Goal: Information Seeking & Learning: Find specific fact

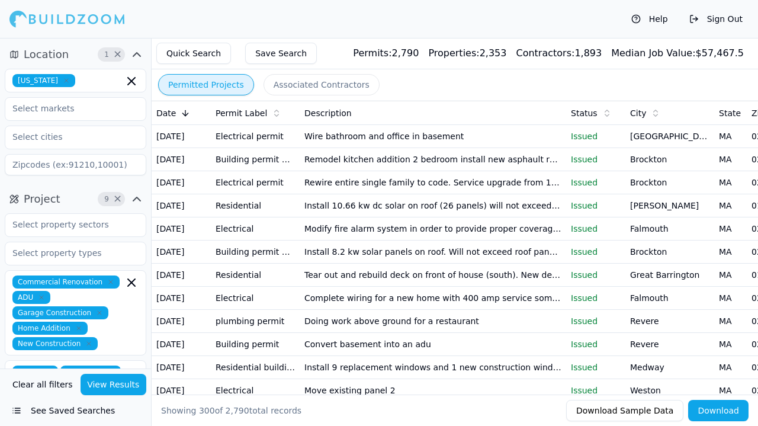
scroll to position [7291, 0]
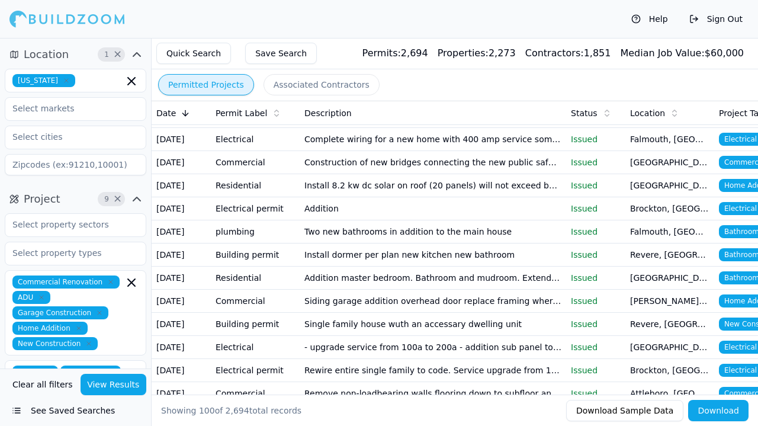
click at [543, 36] on td "Wire adu to code relocate 200amp panel" at bounding box center [433, 23] width 267 height 23
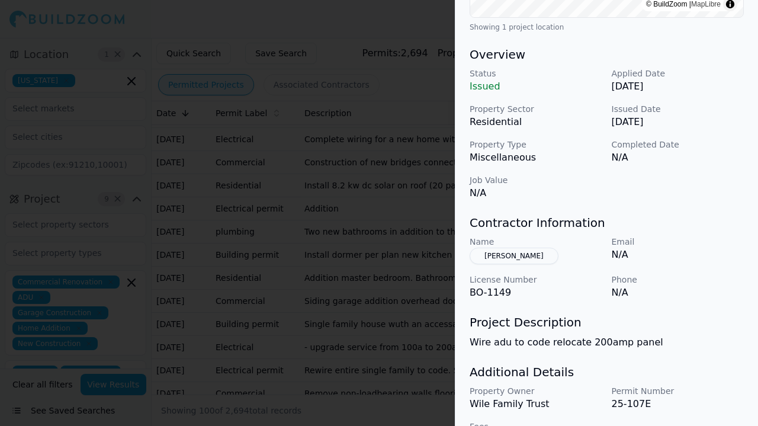
scroll to position [360, 0]
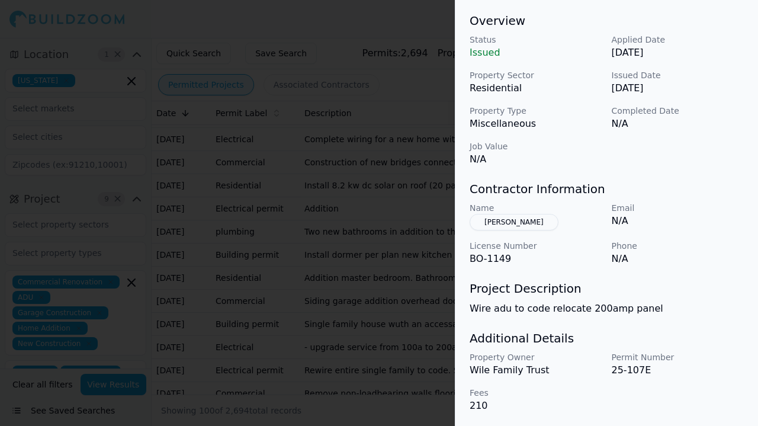
click at [133, 137] on div at bounding box center [379, 213] width 758 height 426
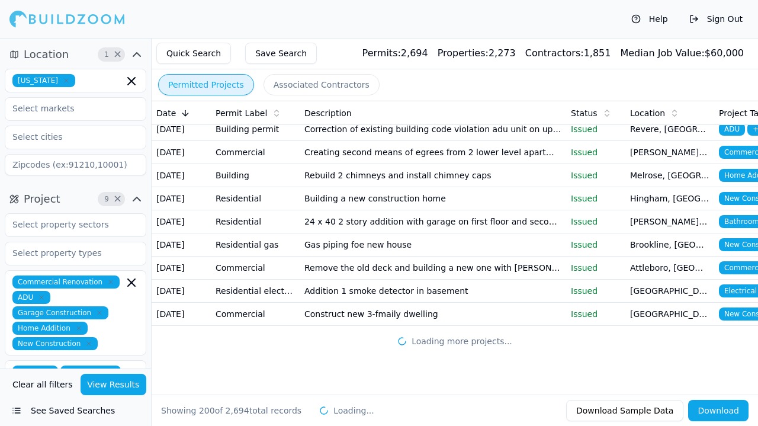
scroll to position [6207, 0]
click at [408, 315] on td "Construct new 3-fmaily dwelling" at bounding box center [433, 314] width 267 height 23
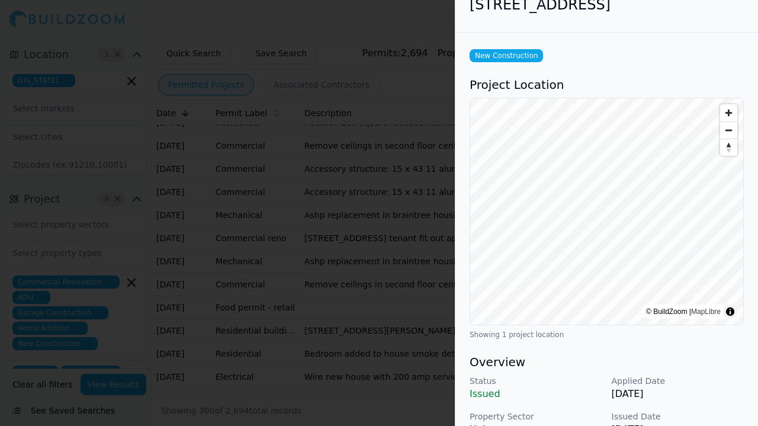
scroll to position [0, 0]
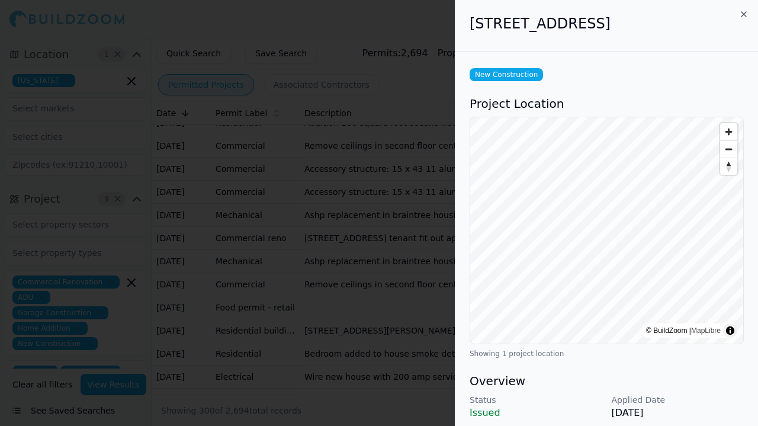
drag, startPoint x: 469, startPoint y: 19, endPoint x: 631, endPoint y: 27, distance: 162.5
click at [631, 27] on div "36 Van Buren St, Taunton, MA, 02780" at bounding box center [607, 26] width 303 height 52
copy h2 "36 Van Buren St, Taunton"
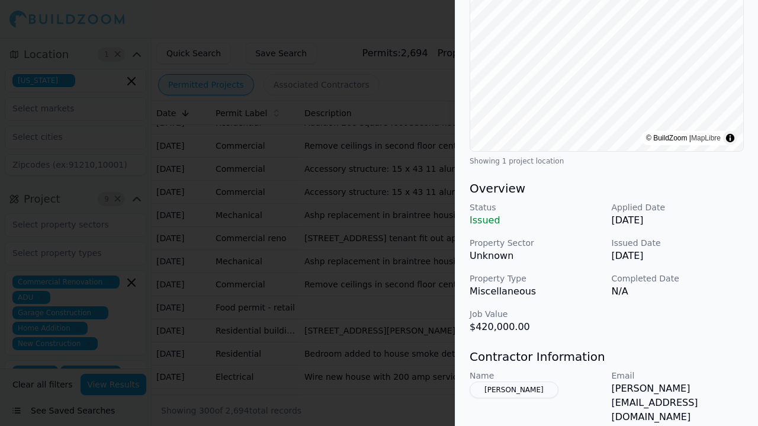
scroll to position [197, 0]
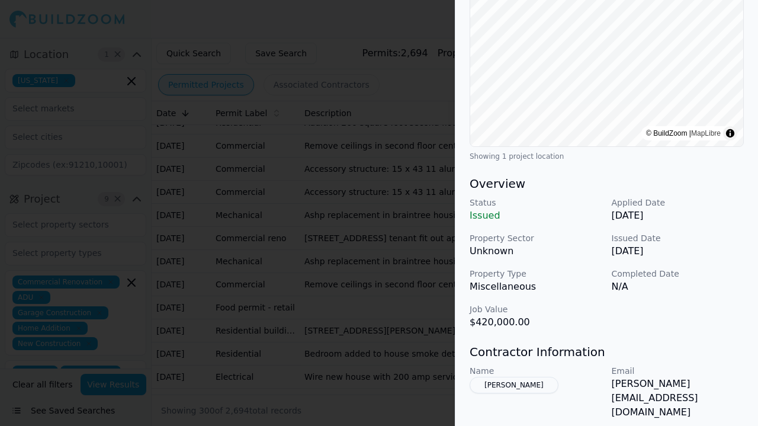
drag, startPoint x: 573, startPoint y: 384, endPoint x: 481, endPoint y: 386, distance: 91.9
click at [481, 386] on div "Name Jonathan P Kingsbury" at bounding box center [536, 392] width 133 height 55
copy button "Jonathan P Kingsbury"
click at [179, 197] on div at bounding box center [379, 213] width 758 height 426
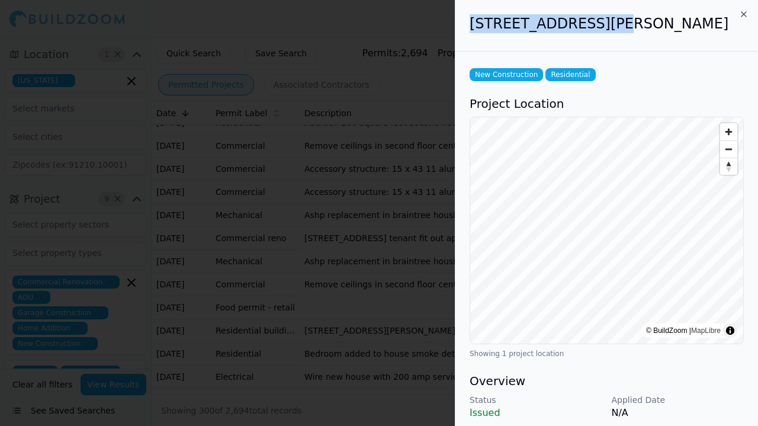
drag, startPoint x: 467, startPoint y: 23, endPoint x: 591, endPoint y: 31, distance: 124.1
click at [591, 31] on div "23 Blake St, Revere, MA, 02151" at bounding box center [607, 26] width 303 height 52
copy h2 "23 Blake St, Revere"
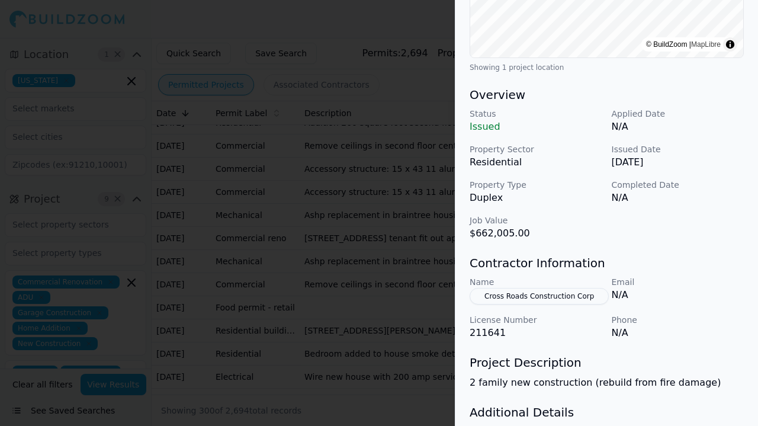
scroll to position [360, 0]
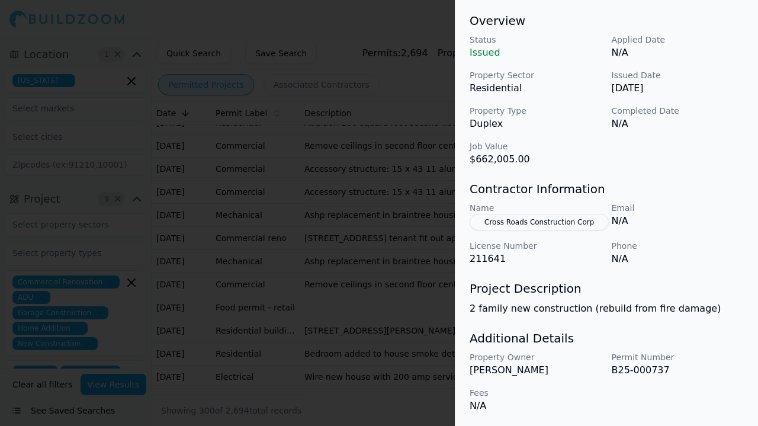
click at [573, 223] on button "Cross Roads Construction Corp" at bounding box center [539, 222] width 139 height 17
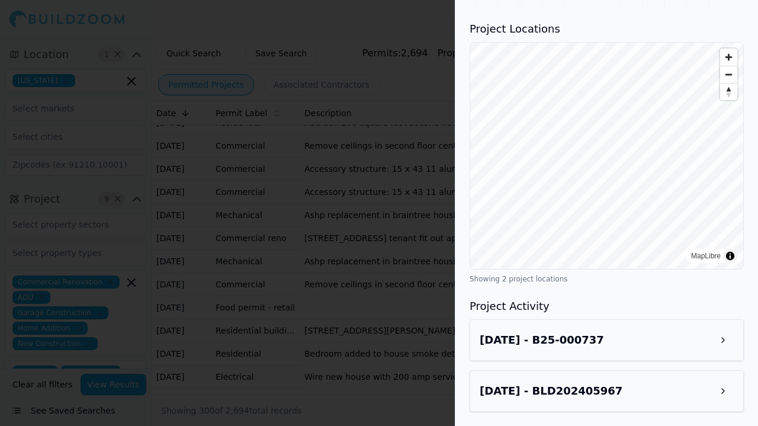
scroll to position [380, 0]
click at [259, 308] on div at bounding box center [379, 213] width 758 height 426
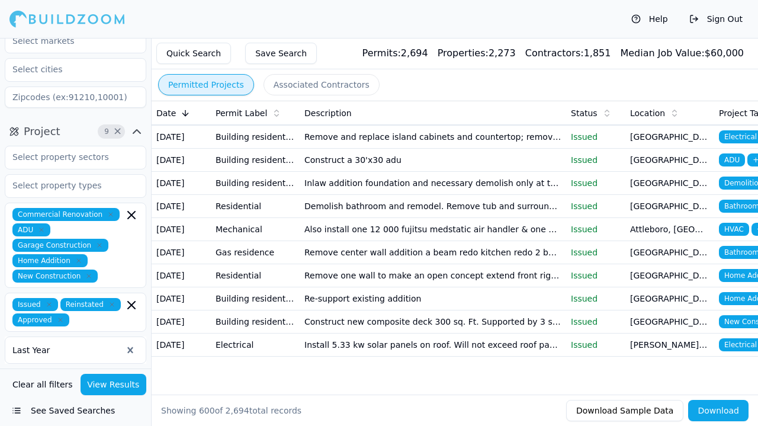
scroll to position [16231, 0]
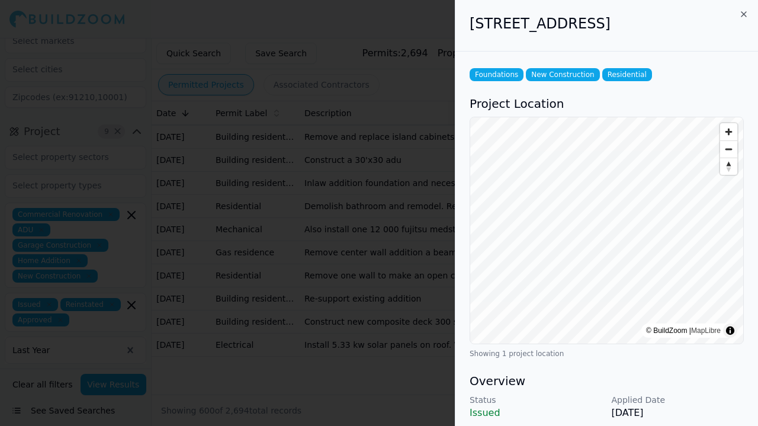
click at [393, 311] on div at bounding box center [379, 213] width 758 height 426
click at [386, 361] on div at bounding box center [379, 213] width 758 height 426
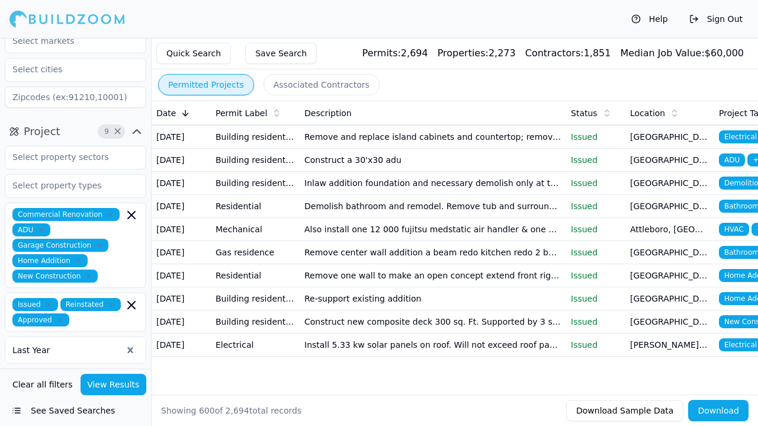
scroll to position [16355, 0]
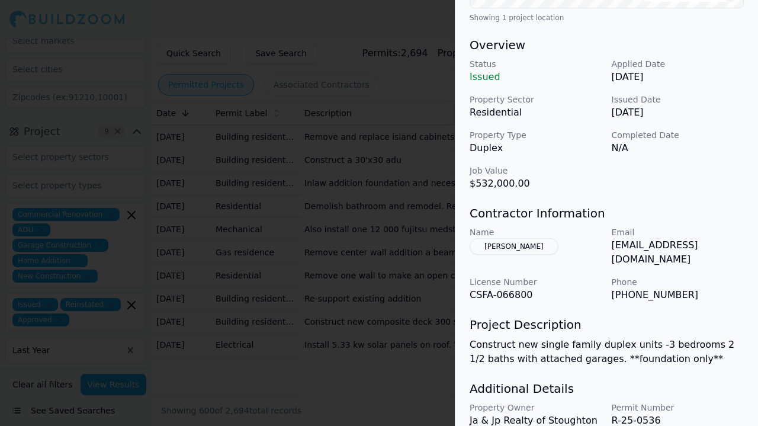
scroll to position [338, 0]
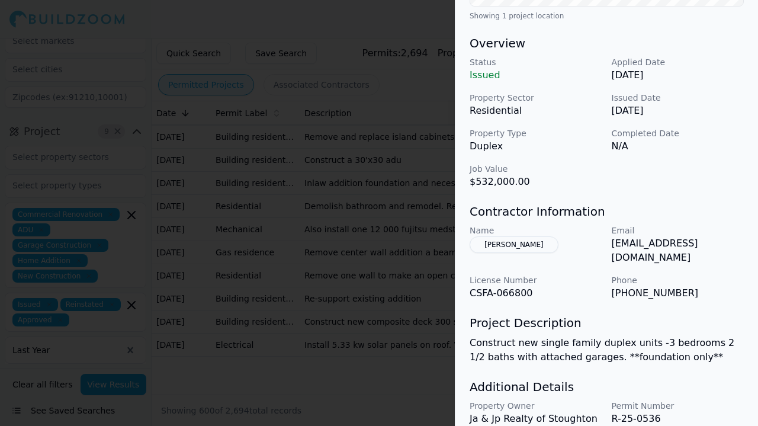
click at [398, 286] on div at bounding box center [379, 213] width 758 height 426
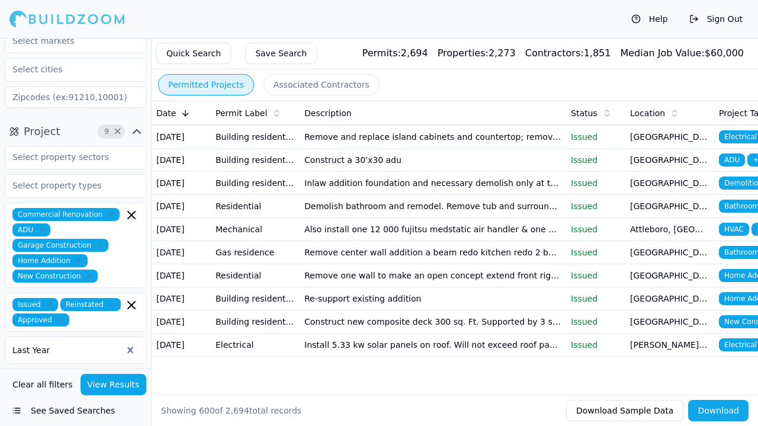
scroll to position [16244, 0]
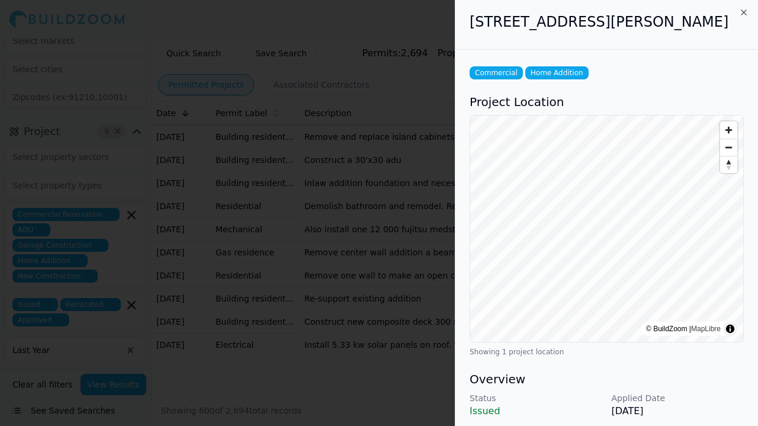
scroll to position [0, 0]
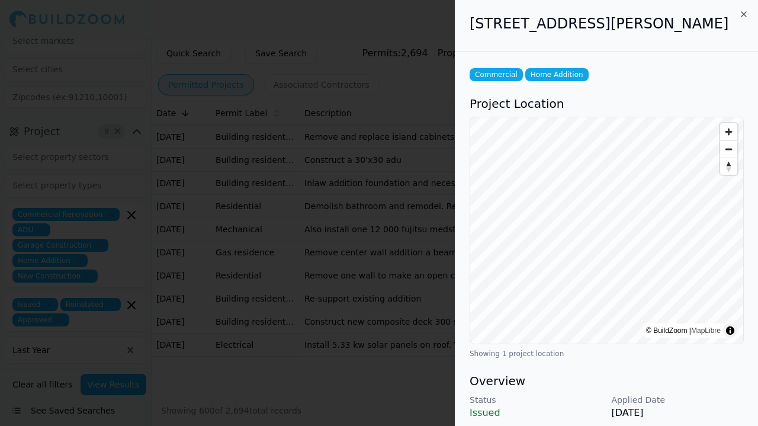
click at [510, 45] on div "247 Gardner Street, Hingham, MA, 02043" at bounding box center [607, 26] width 303 height 52
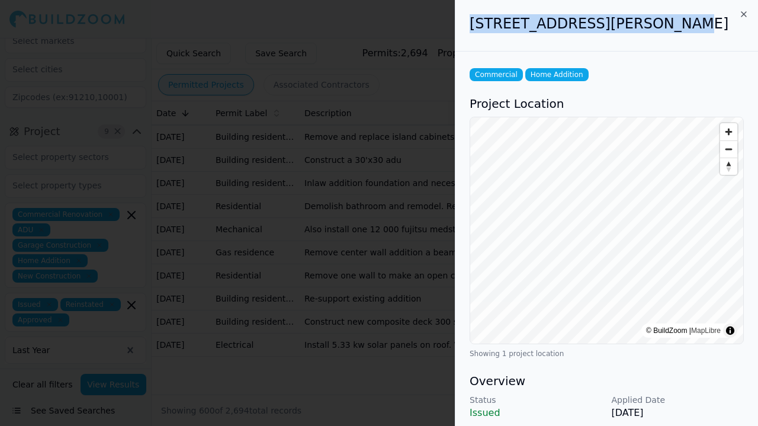
drag, startPoint x: 469, startPoint y: 22, endPoint x: 658, endPoint y: 27, distance: 188.5
click at [658, 27] on div "247 Gardner Street, Hingham, MA, 02043" at bounding box center [607, 26] width 303 height 52
copy h2 "247 Gardner Street, Hingham"
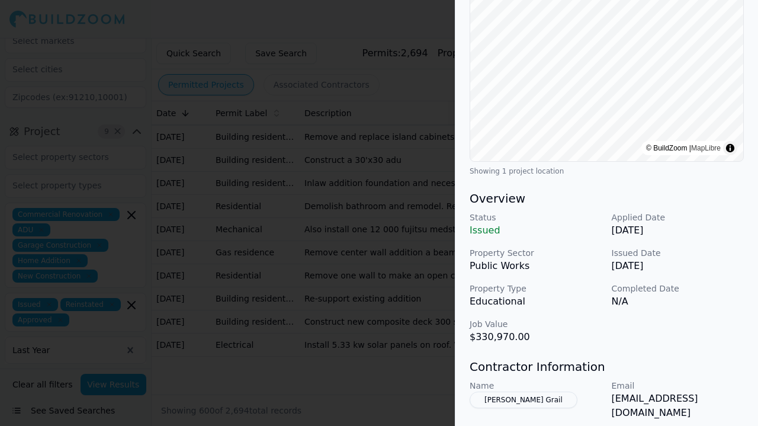
scroll to position [196, 0]
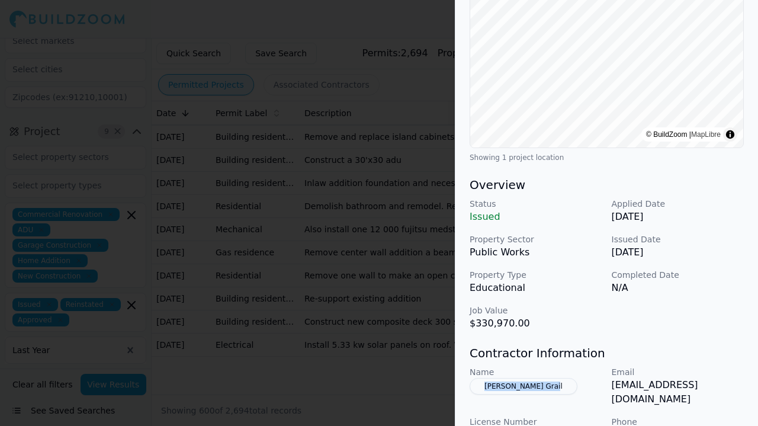
drag, startPoint x: 556, startPoint y: 388, endPoint x: 482, endPoint y: 389, distance: 74.7
click at [482, 389] on div "Name Patrick P Mc Grail" at bounding box center [536, 386] width 133 height 40
copy button "Patrick P Mc Grail"
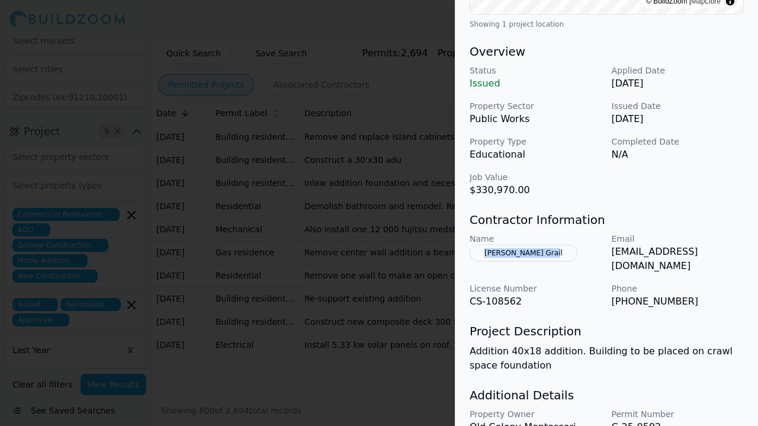
scroll to position [330, 0]
drag, startPoint x: 609, startPoint y: 288, endPoint x: 678, endPoint y: 291, distance: 69.4
click at [678, 291] on div "Name Patrick P Mc Grail Email pat@mcgrailcustombuilders.com License Number CS-1…" at bounding box center [607, 270] width 274 height 76
copy p "(857) 206-2470"
click at [616, 366] on div "Commercial Home Addition Project Location © BuildZoom | MapLibre Showing 1 proj…" at bounding box center [607, 110] width 303 height 776
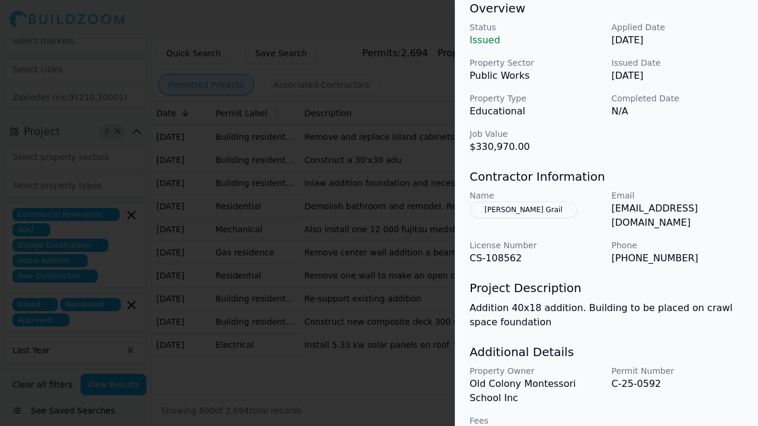
scroll to position [372, 0]
click at [376, 297] on div at bounding box center [379, 213] width 758 height 426
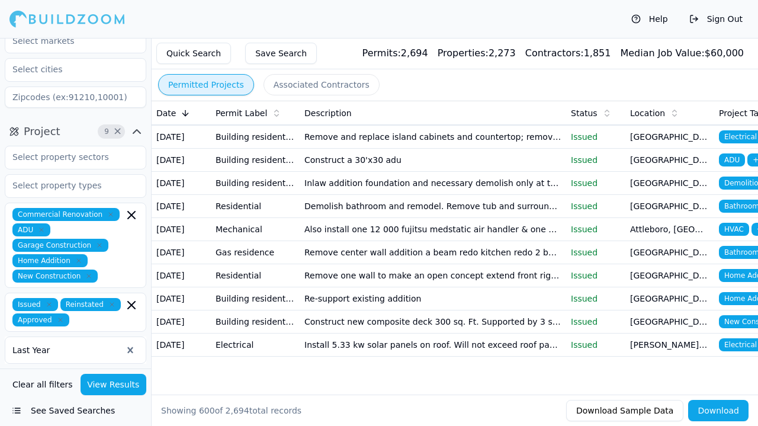
scroll to position [15977, 0]
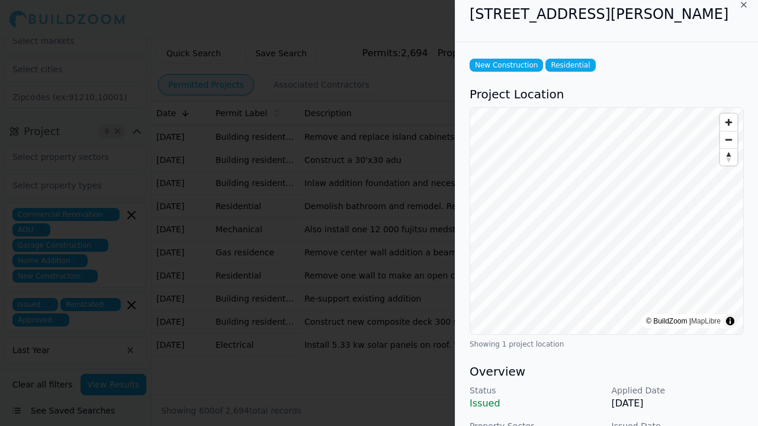
scroll to position [0, 0]
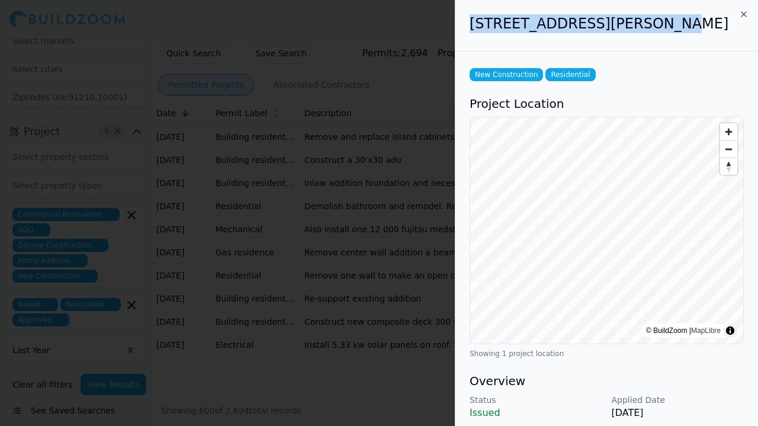
drag, startPoint x: 651, startPoint y: 24, endPoint x: 443, endPoint y: 21, distance: 208.0
click at [443, 38] on body "Help Sign Out Location 1 × Massachusetts Project 9 × Commercial Renovation ADU …" at bounding box center [379, 232] width 758 height 388
copy body "37 Belknap St, Westborough"
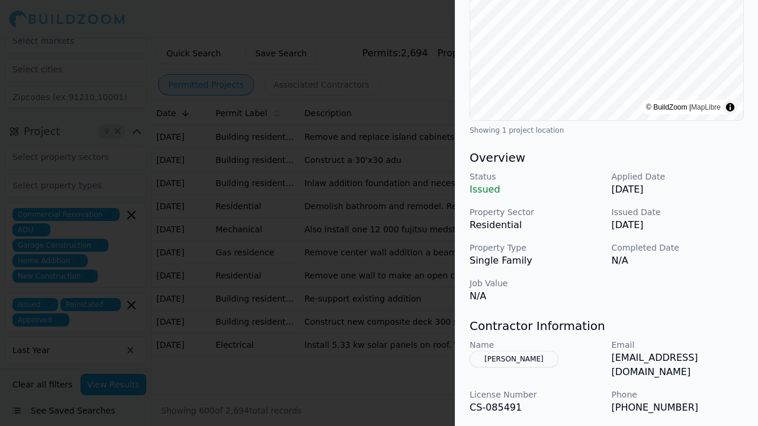
scroll to position [283, 0]
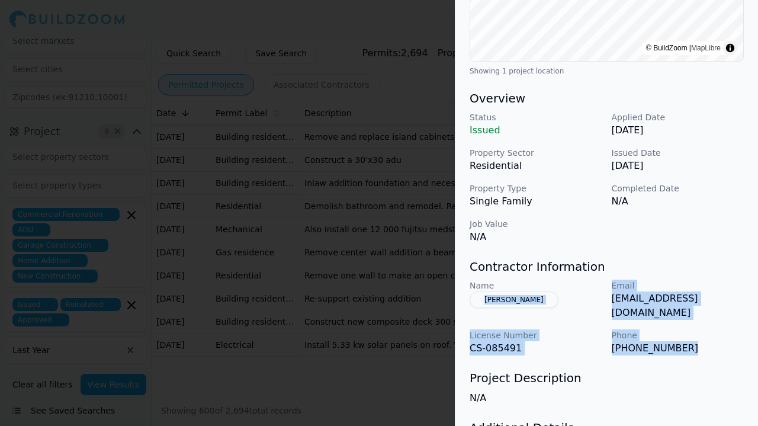
drag, startPoint x: 466, startPoint y: 292, endPoint x: 681, endPoint y: 333, distance: 218.9
click at [681, 333] on div "New Construction Residential Project Location © BuildZoom | MapLibre Showing 1 …" at bounding box center [607, 150] width 303 height 762
copy div "John L. White Email jw@jw.construction License Number CS-085491 Phone (617) 596…"
click at [427, 252] on div at bounding box center [379, 213] width 758 height 426
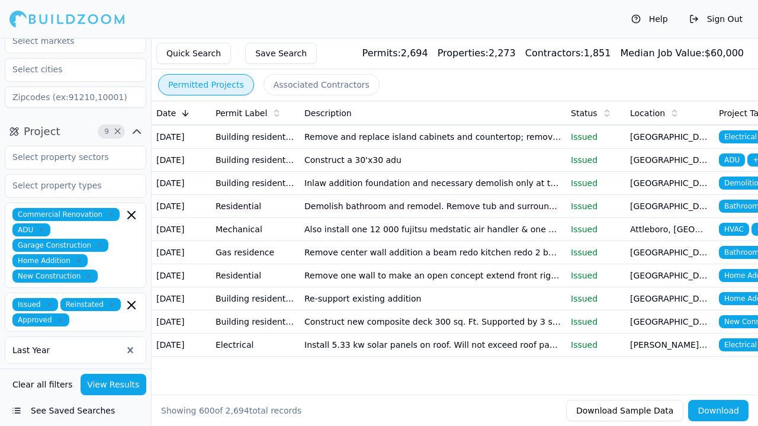
scroll to position [15915, 0]
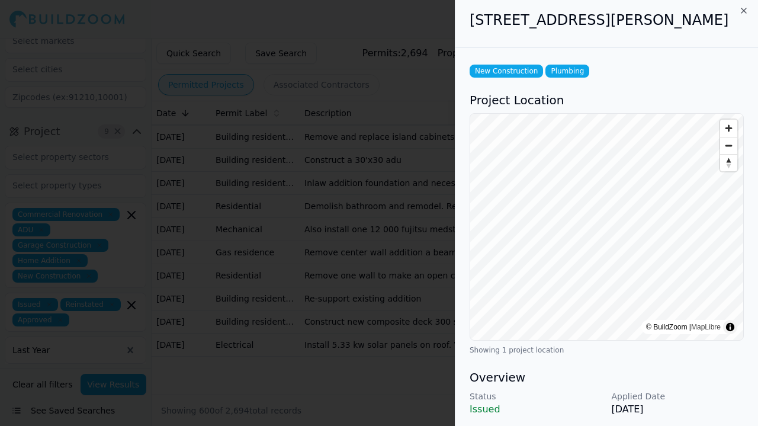
scroll to position [0, 0]
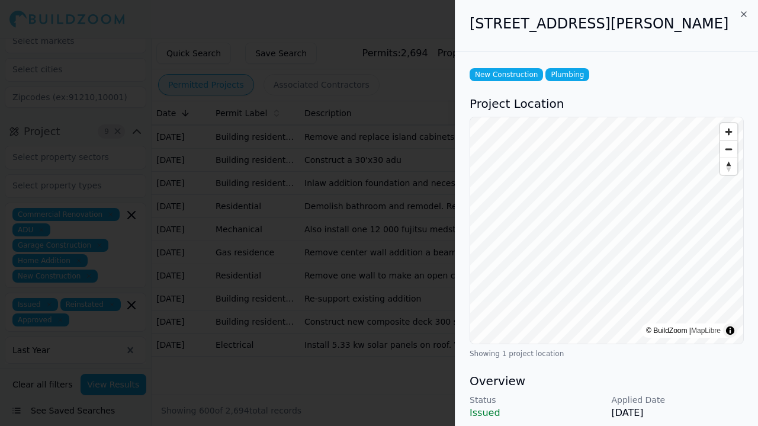
click at [363, 194] on div at bounding box center [379, 213] width 758 height 426
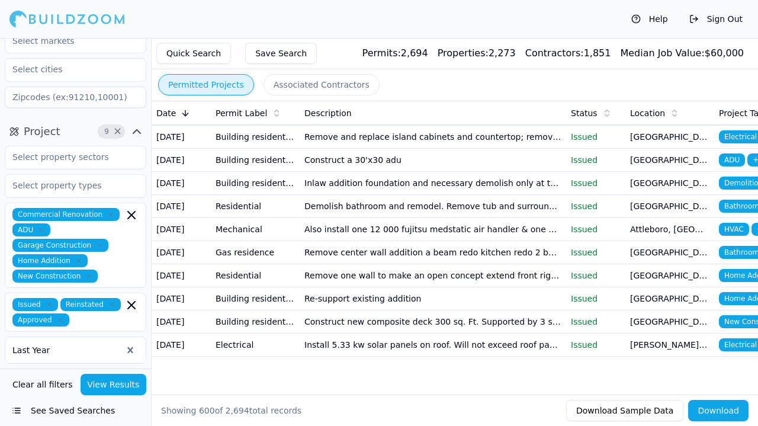
scroll to position [15634, 0]
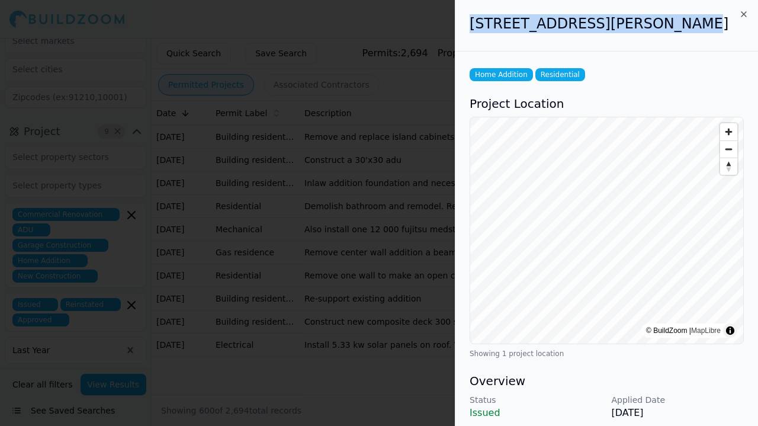
drag, startPoint x: 469, startPoint y: 21, endPoint x: 649, endPoint y: 23, distance: 180.1
click at [649, 23] on div "2 Christina Dr, North Easton, MA, 02356" at bounding box center [607, 26] width 303 height 52
copy h2 "2 Christina Dr, North Easton"
click at [649, 23] on h2 "2 Christina Dr, North Easton, MA, 02356" at bounding box center [607, 23] width 274 height 19
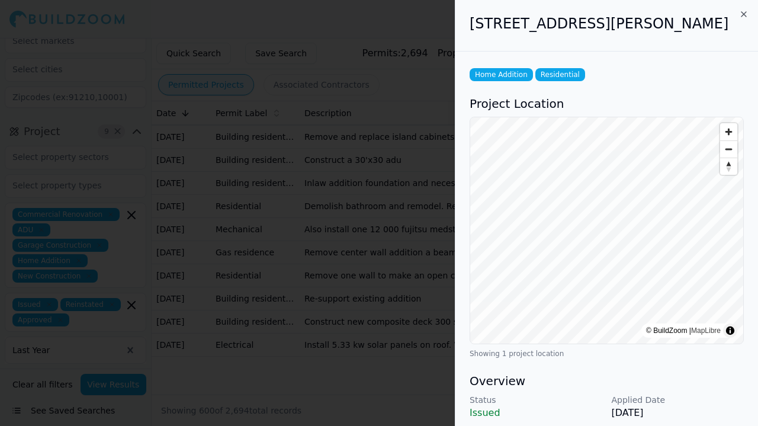
click at [665, 385] on h3 "Overview" at bounding box center [607, 381] width 274 height 17
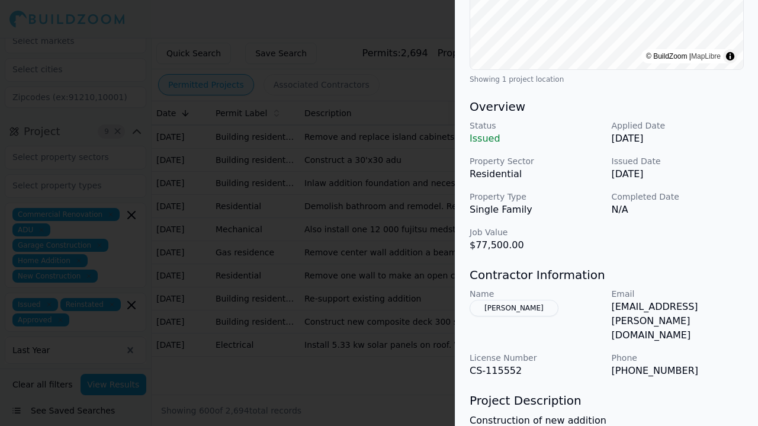
scroll to position [277, 0]
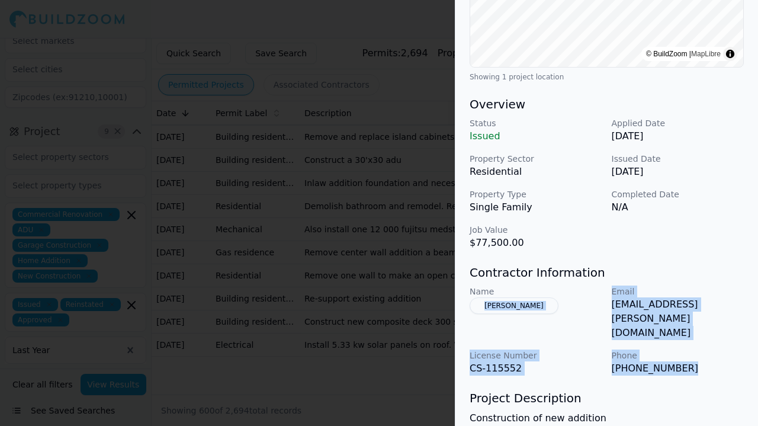
drag, startPoint x: 464, startPoint y: 300, endPoint x: 683, endPoint y: 341, distance: 222.4
click at [683, 341] on div "Home Addition Residential Project Location © BuildZoom | MapLibre Showing 1 pro…" at bounding box center [607, 163] width 303 height 776
copy div "Nicholas A Giallousis Email niko@sullivan.capital License Number CS-115552 Phon…"
click at [406, 247] on div at bounding box center [379, 213] width 758 height 426
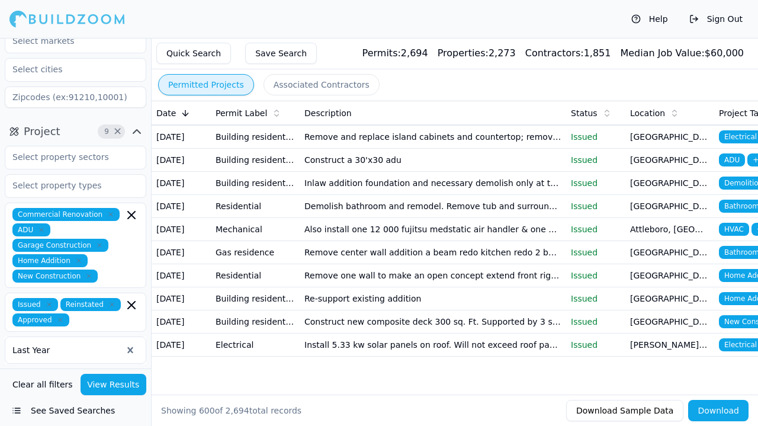
scroll to position [15434, 0]
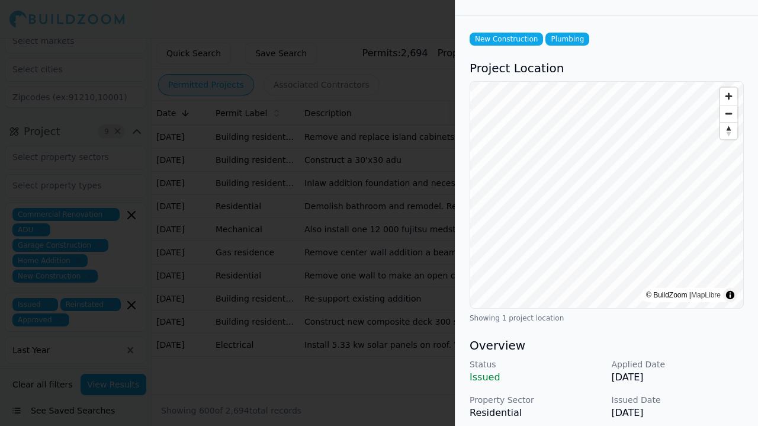
scroll to position [0, 0]
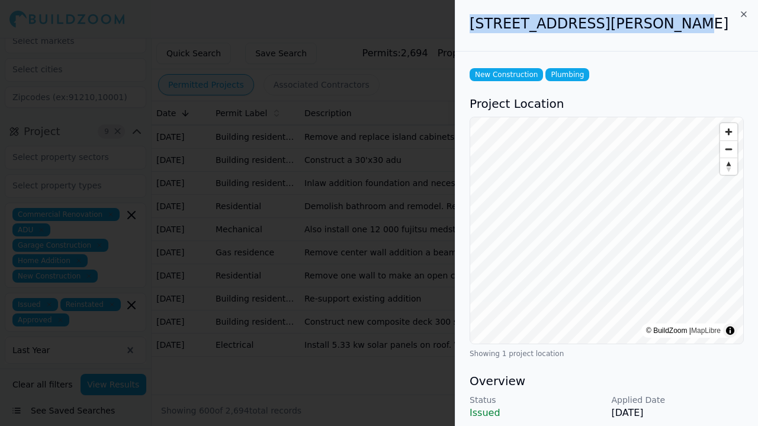
drag, startPoint x: 472, startPoint y: 24, endPoint x: 664, endPoint y: 33, distance: 192.8
click at [664, 33] on h2 "533 Woods Hole Rd, Falmouth, MA, 02543" at bounding box center [607, 23] width 274 height 19
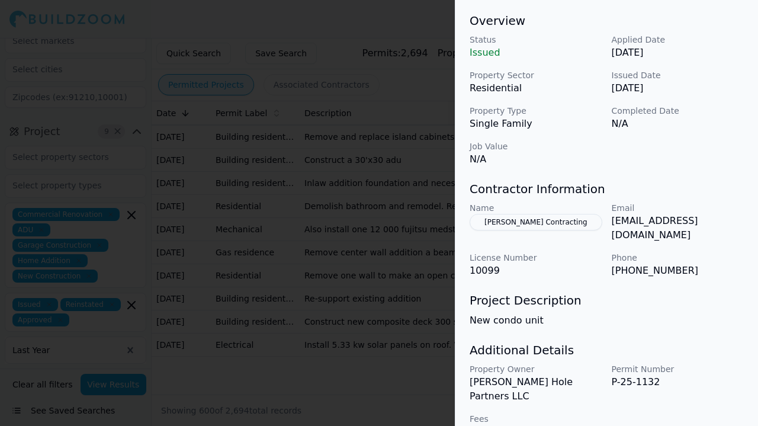
scroll to position [360, 0]
click at [544, 226] on button "Bulger Contracting" at bounding box center [536, 222] width 133 height 17
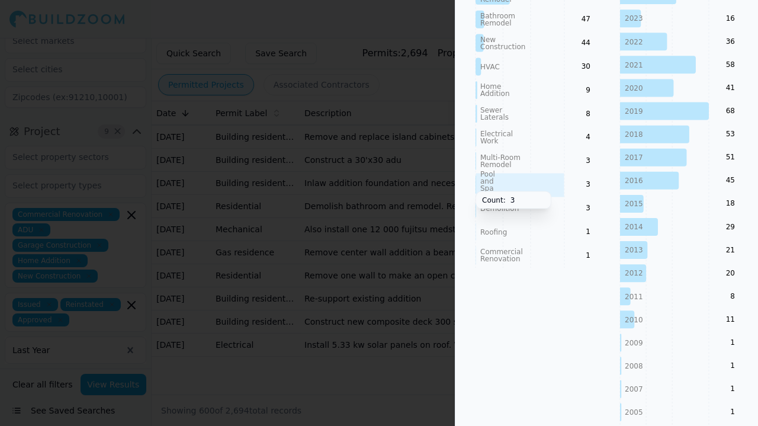
scroll to position [217, 0]
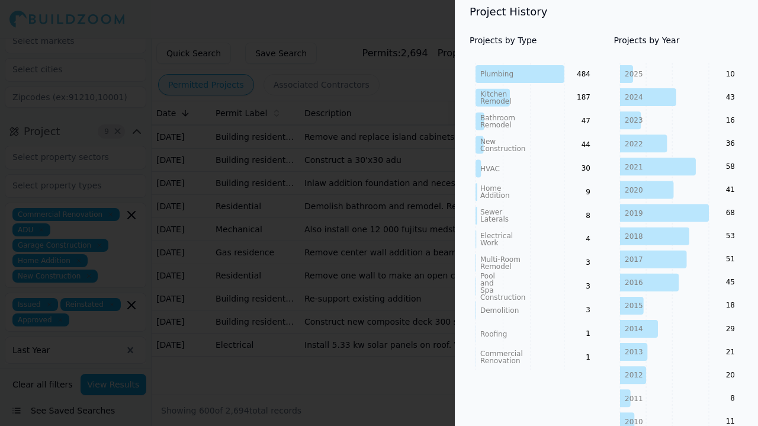
click at [325, 206] on div at bounding box center [379, 213] width 758 height 426
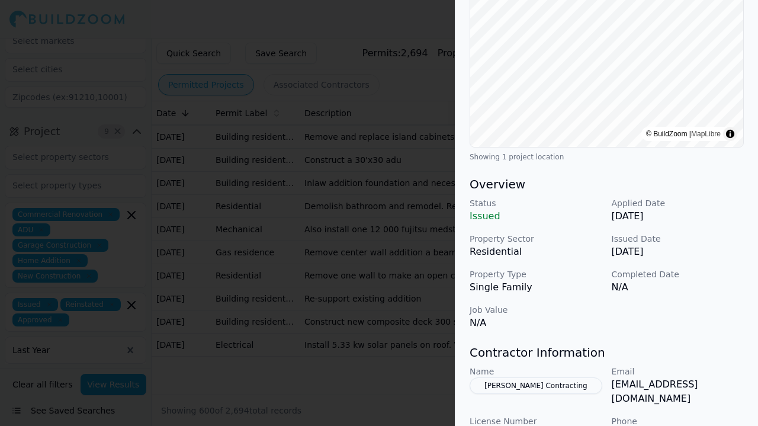
scroll to position [267, 0]
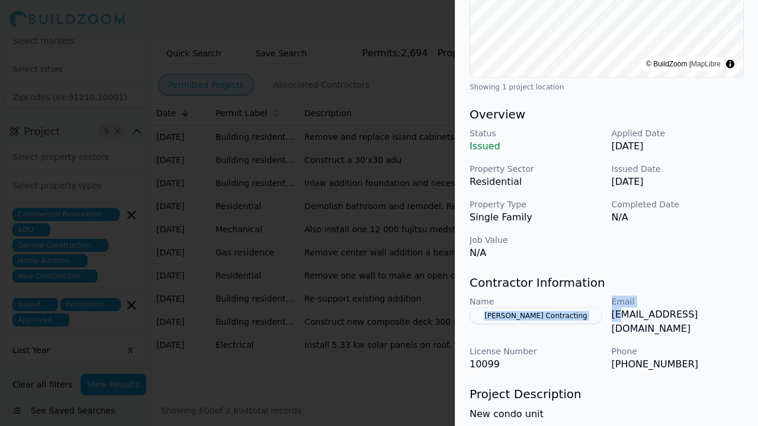
drag, startPoint x: 460, startPoint y: 308, endPoint x: 623, endPoint y: 313, distance: 163.1
click at [623, 313] on div "New Construction Plumbing Project Location © BuildZoom | MapLibre Showing 1 pro…" at bounding box center [607, 166] width 303 height 762
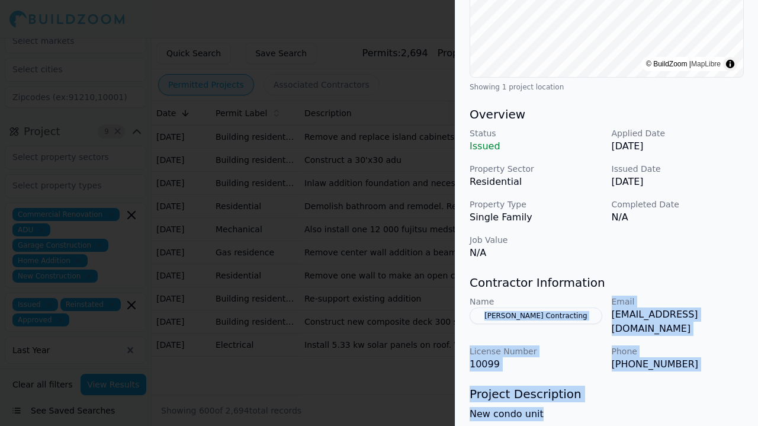
drag, startPoint x: 608, startPoint y: 399, endPoint x: 462, endPoint y: 322, distance: 164.6
click at [462, 322] on div "New Construction Plumbing Project Location © BuildZoom | MapLibre Showing 1 pro…" at bounding box center [607, 166] width 303 height 762
click at [338, 334] on div at bounding box center [379, 213] width 758 height 426
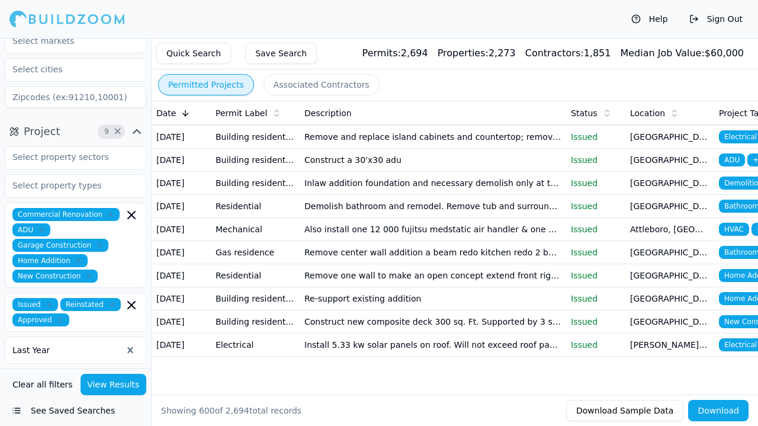
scroll to position [15838, 0]
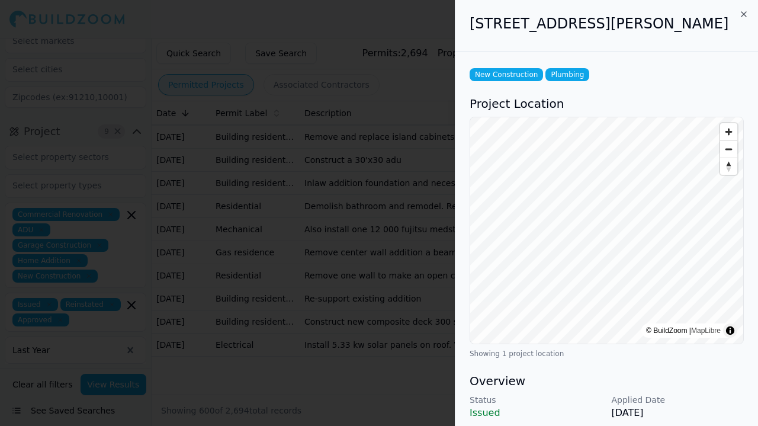
click at [367, 330] on div at bounding box center [379, 213] width 758 height 426
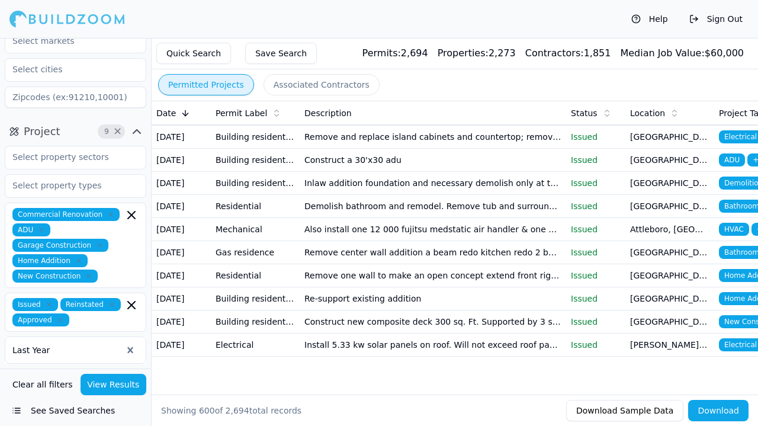
scroll to position [17265, 0]
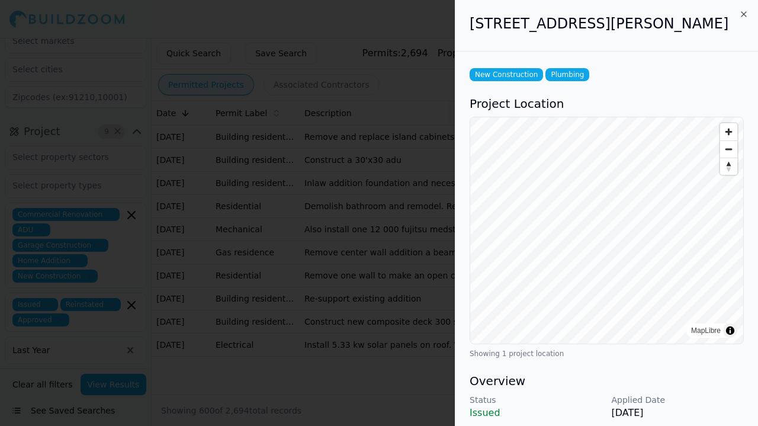
click at [377, 286] on div at bounding box center [379, 213] width 758 height 426
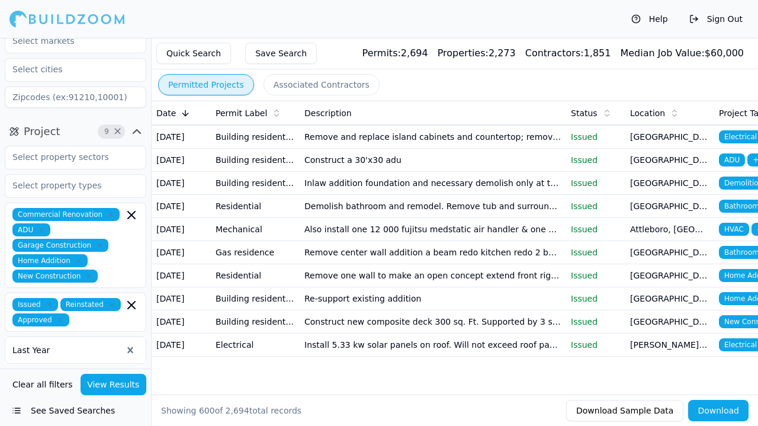
scroll to position [15059, 0]
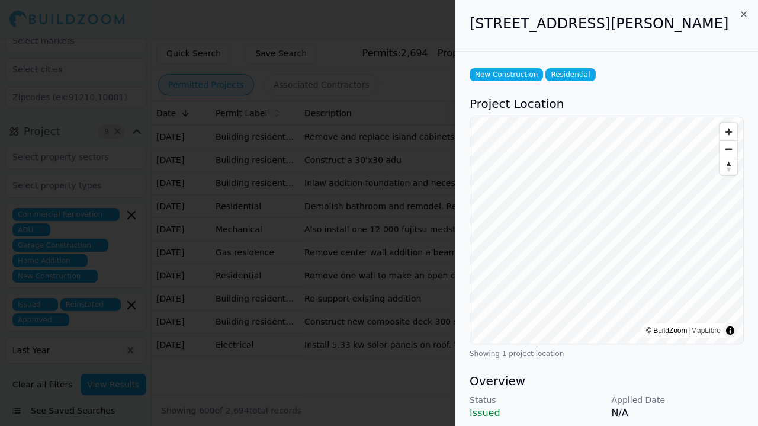
click at [418, 217] on div at bounding box center [379, 213] width 758 height 426
click at [417, 217] on div at bounding box center [379, 213] width 758 height 426
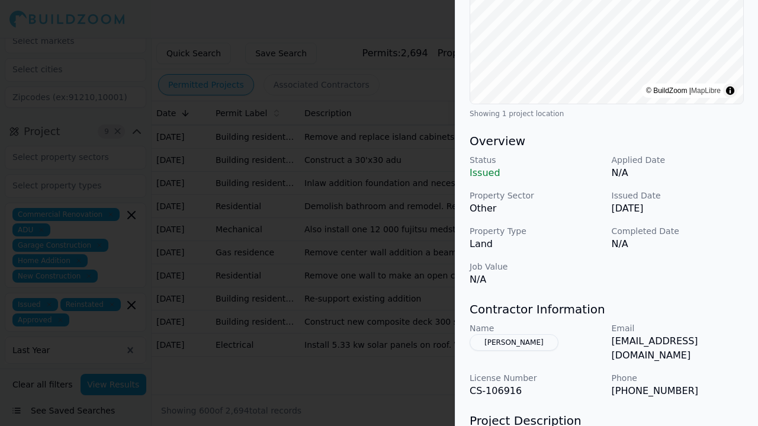
scroll to position [239, 0]
click at [369, 342] on div at bounding box center [379, 213] width 758 height 426
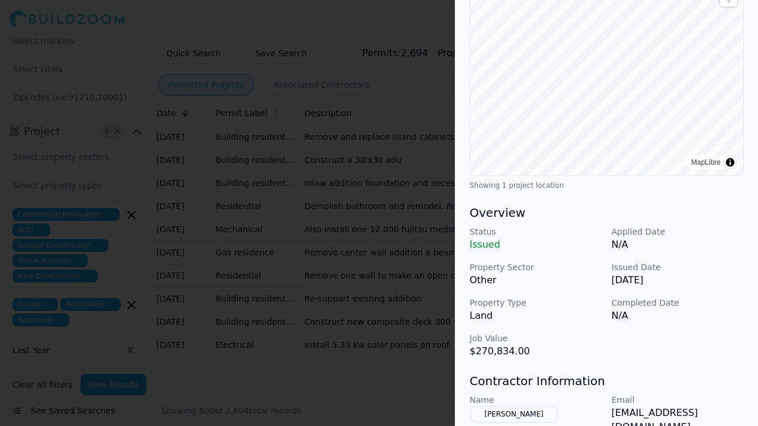
scroll to position [233, 0]
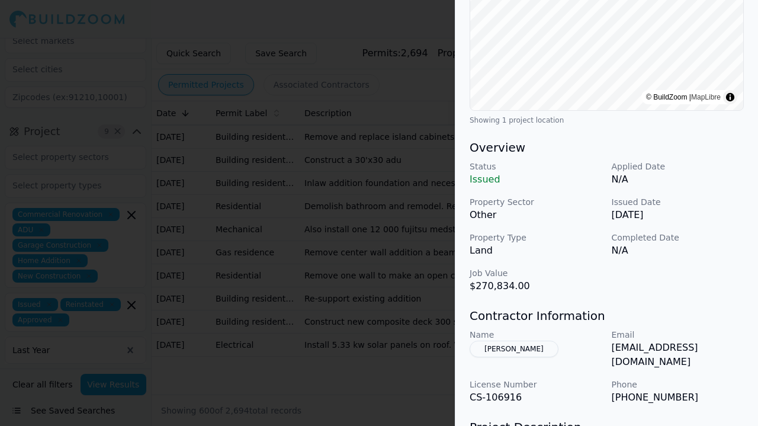
drag, startPoint x: 478, startPoint y: 345, endPoint x: 565, endPoint y: 325, distance: 89.4
click at [565, 325] on div "Contractor Information Name Ryan Rourke Email ryanrourke21@gmail.com License Nu…" at bounding box center [607, 356] width 274 height 97
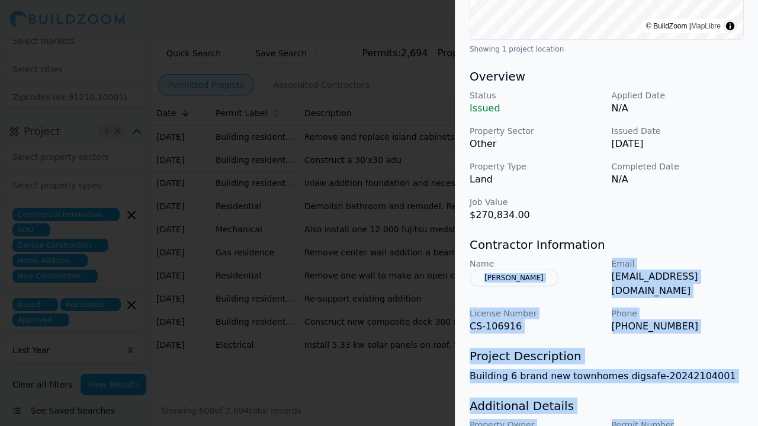
scroll to position [321, 0]
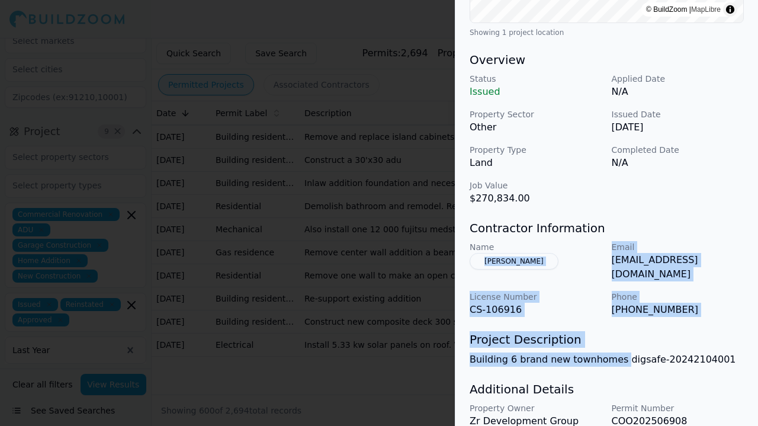
drag, startPoint x: 463, startPoint y: 347, endPoint x: 611, endPoint y: 341, distance: 148.8
click at [611, 341] on div "New Construction Residential Project Location © BuildZoom | MapLibre Showing 1 …" at bounding box center [607, 104] width 303 height 748
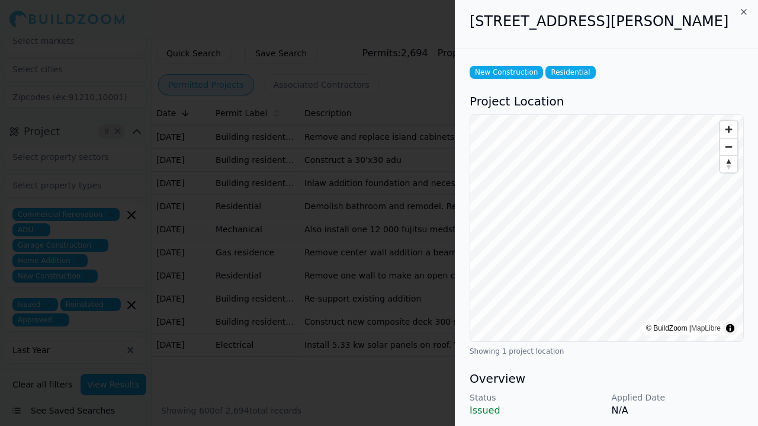
scroll to position [0, 0]
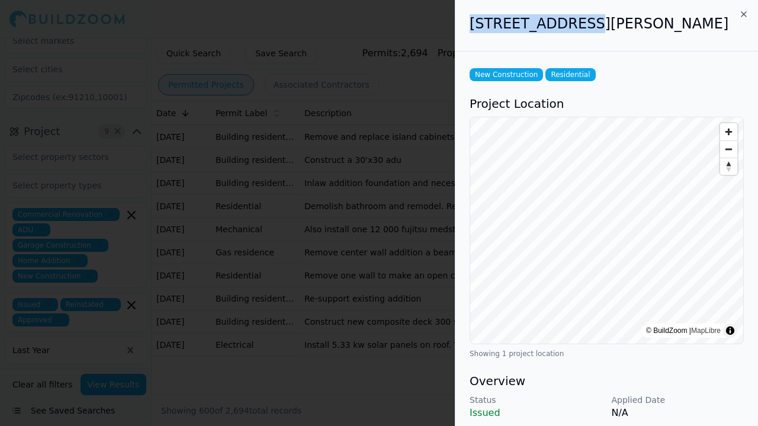
drag, startPoint x: 472, startPoint y: 22, endPoint x: 572, endPoint y: 22, distance: 99.5
click at [572, 22] on h2 "1514 Gorham St, Lowell, MA, 01852" at bounding box center [607, 23] width 274 height 19
click at [386, 334] on div at bounding box center [379, 213] width 758 height 426
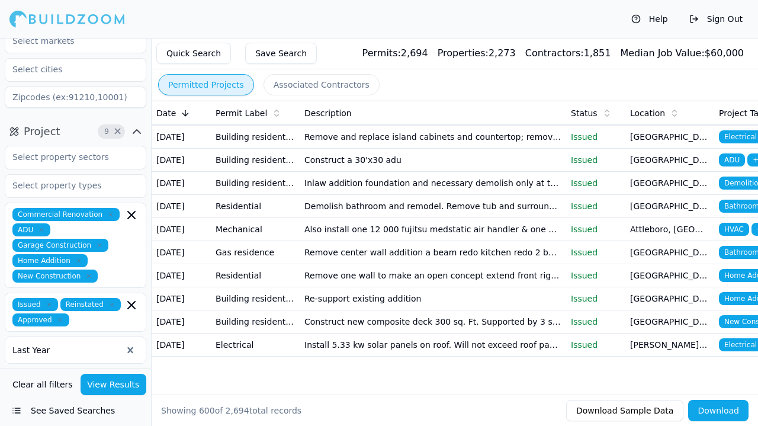
scroll to position [14979, 0]
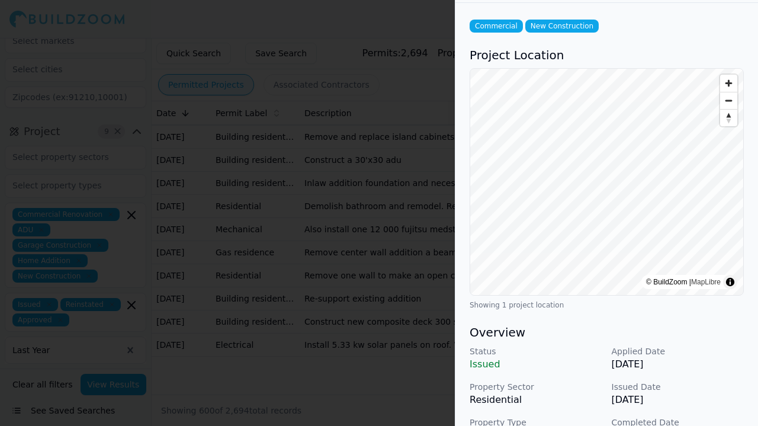
scroll to position [0, 0]
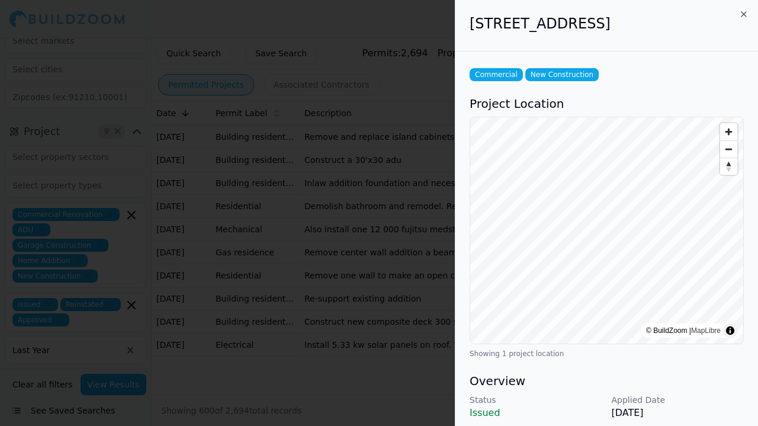
drag, startPoint x: 470, startPoint y: 25, endPoint x: 625, endPoint y: 25, distance: 154.7
click at [625, 25] on h2 "371 Boston St, Topsfield, MA, 01983" at bounding box center [607, 23] width 274 height 19
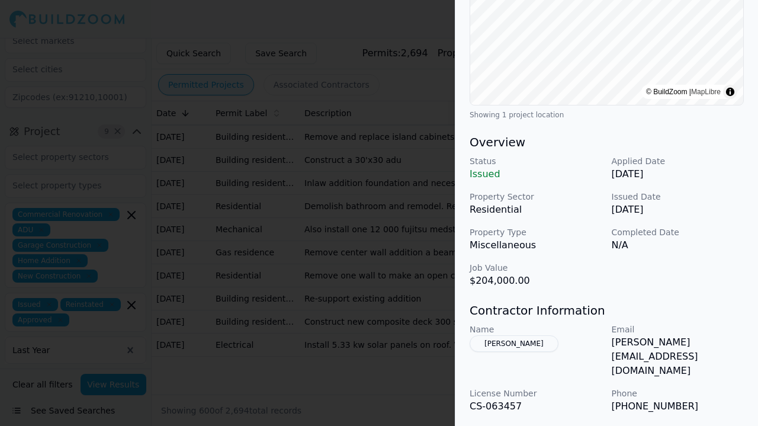
scroll to position [240, 0]
drag, startPoint x: 478, startPoint y: 336, endPoint x: 668, endPoint y: 353, distance: 191.5
click at [668, 353] on div "Name Randy Sabino Email randy@nii.net License Number CS-063457 Phone (978) 887-…" at bounding box center [607, 367] width 274 height 90
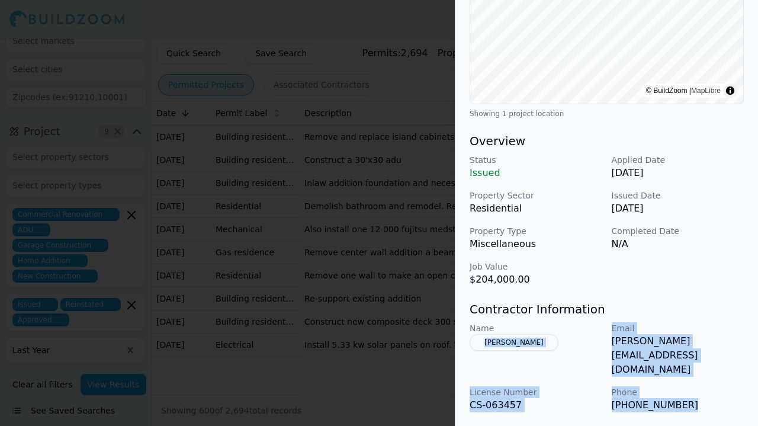
drag, startPoint x: 684, startPoint y: 380, endPoint x: 467, endPoint y: 341, distance: 220.5
click at [467, 341] on div "Commercial New Construction Project Location © BuildZoom | MapLibre Showing 1 p…" at bounding box center [607, 214] width 303 height 805
click at [399, 351] on div at bounding box center [379, 213] width 758 height 426
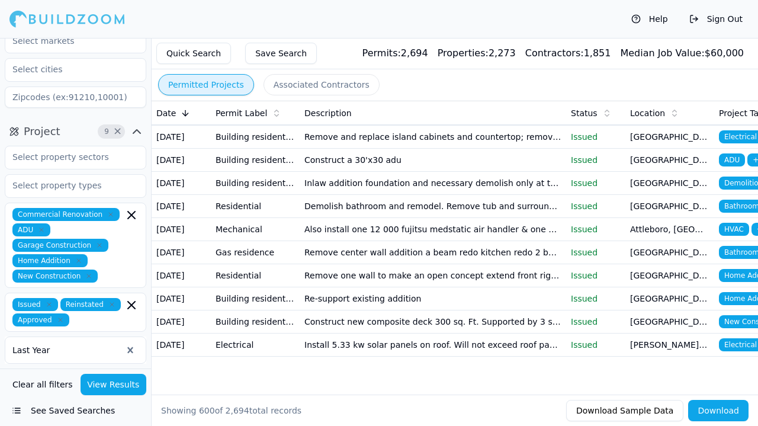
scroll to position [13816, 0]
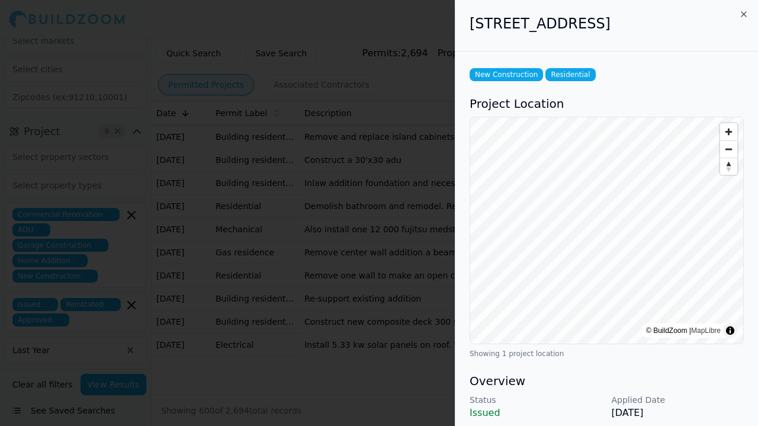
drag, startPoint x: 565, startPoint y: 23, endPoint x: 616, endPoint y: 24, distance: 51.0
click at [616, 24] on div "14 Blueberry Ln, Upton, MA, 01568" at bounding box center [607, 26] width 303 height 52
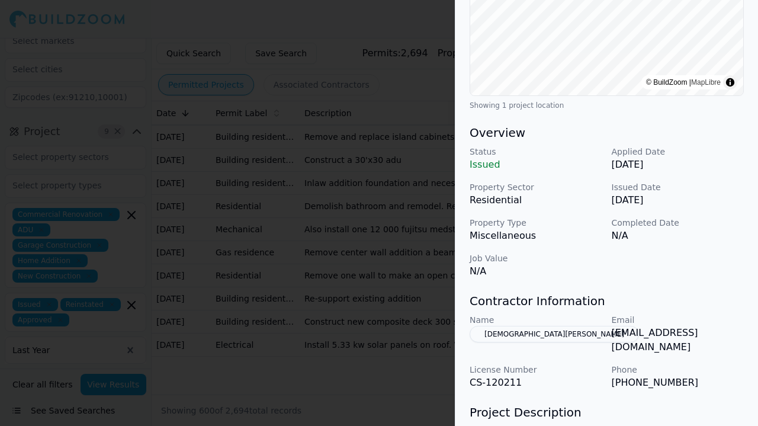
scroll to position [251, 0]
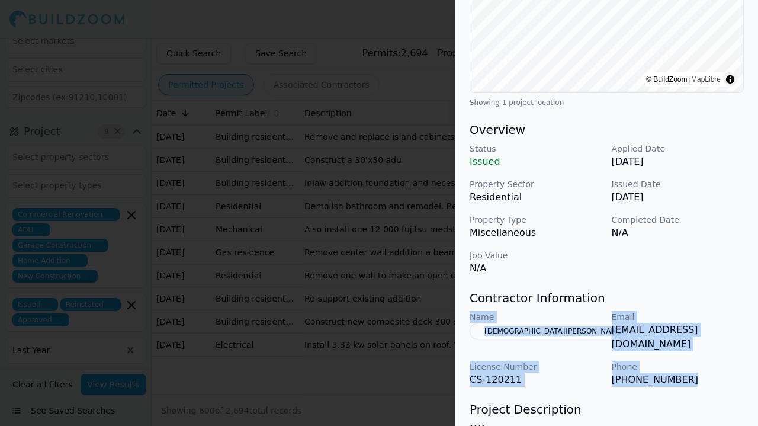
drag, startPoint x: 466, startPoint y: 319, endPoint x: 684, endPoint y: 362, distance: 222.2
click at [684, 362] on div "New Construction Residential Project Location © BuildZoom | MapLibre Showing 1 …" at bounding box center [607, 181] width 303 height 762
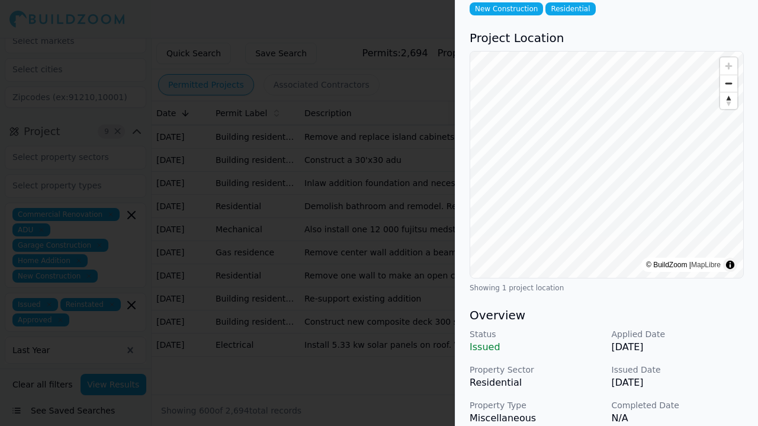
scroll to position [0, 0]
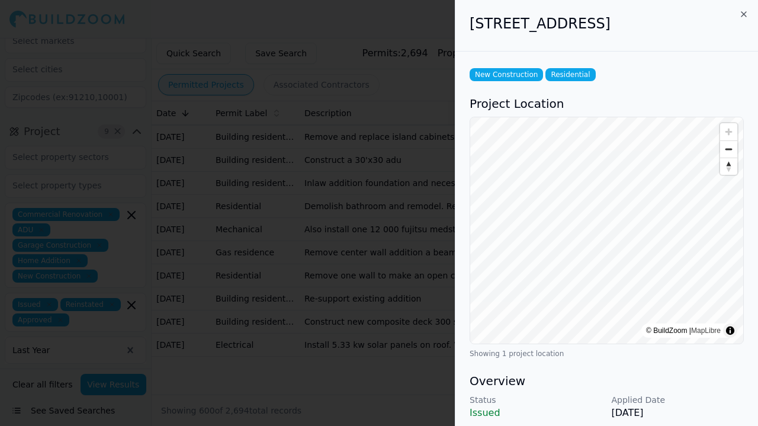
click at [358, 225] on div at bounding box center [379, 213] width 758 height 426
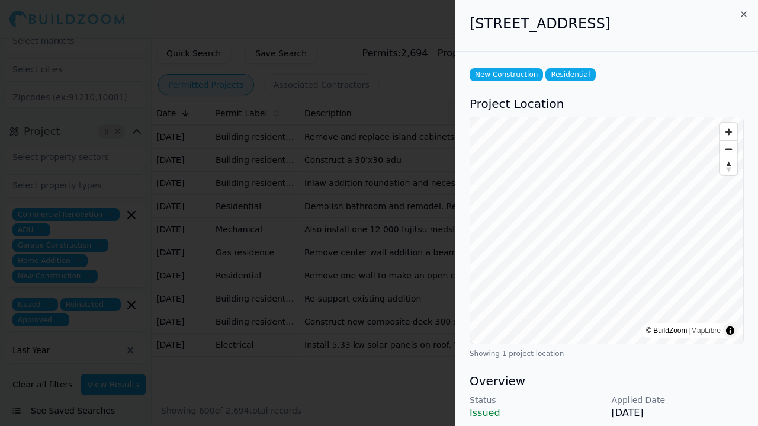
drag, startPoint x: 467, startPoint y: 21, endPoint x: 614, endPoint y: 27, distance: 147.6
click at [614, 27] on div "14 Blueberry Ln, Upton, MA, 01568" at bounding box center [607, 26] width 303 height 52
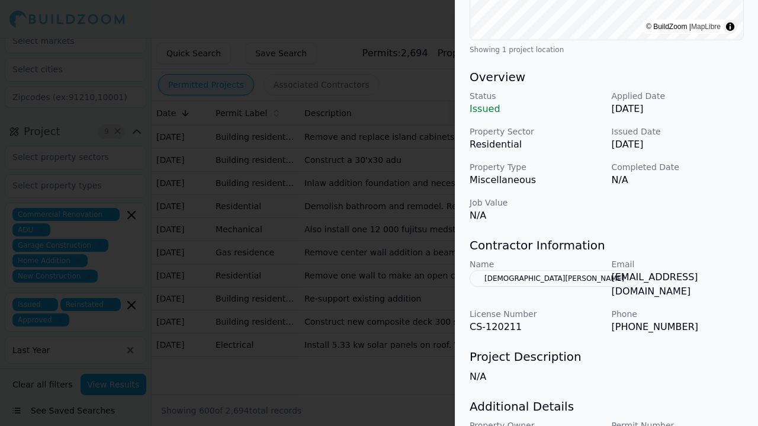
scroll to position [306, 0]
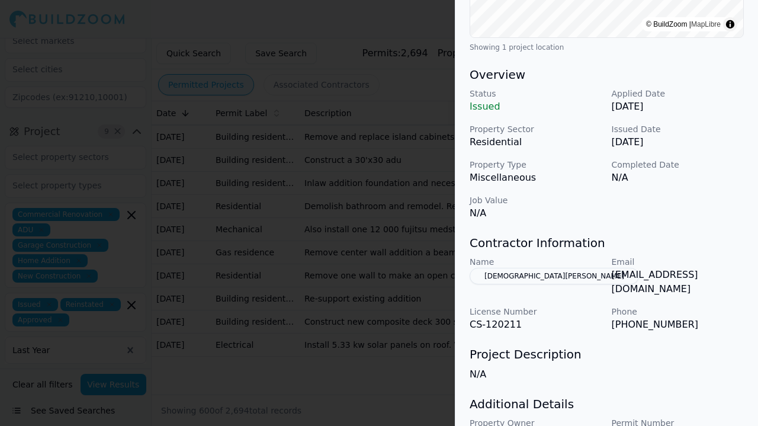
click at [421, 341] on div at bounding box center [379, 213] width 758 height 426
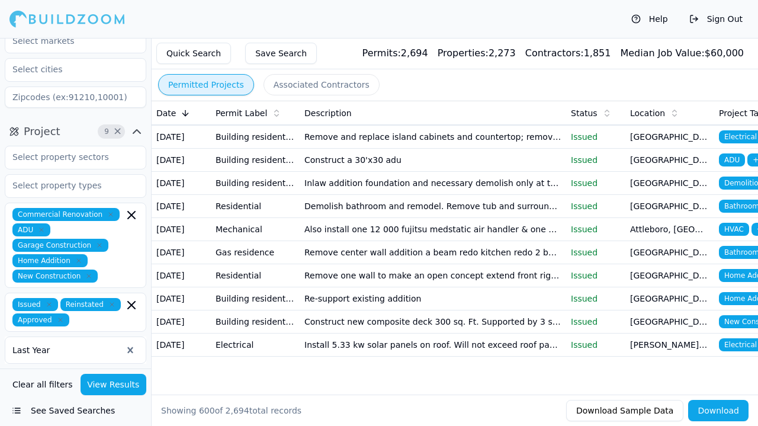
scroll to position [13653, 0]
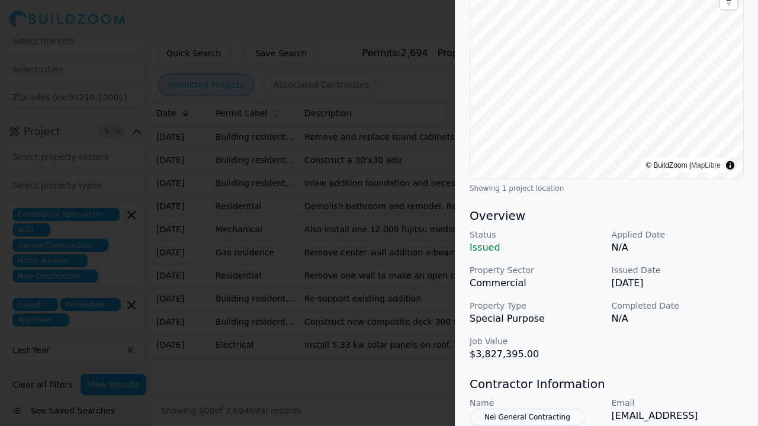
scroll to position [0, 0]
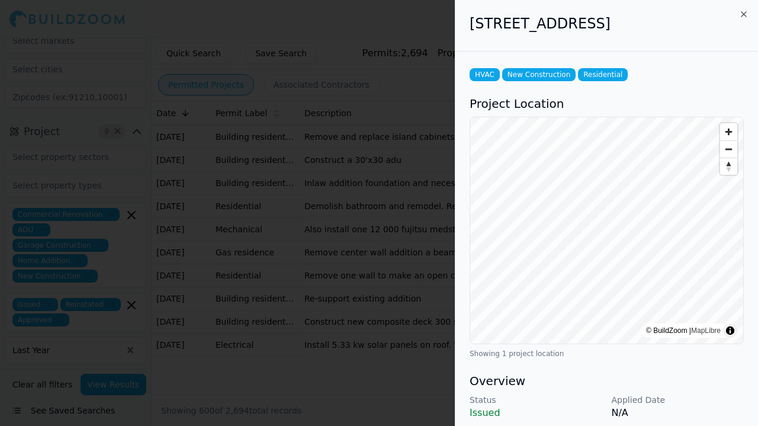
click at [560, 394] on p "Status" at bounding box center [536, 400] width 133 height 12
drag, startPoint x: 470, startPoint y: 23, endPoint x: 625, endPoint y: 23, distance: 155.2
click at [625, 23] on h2 "733 Broadway St, Lowell, MA, 01854" at bounding box center [607, 23] width 274 height 19
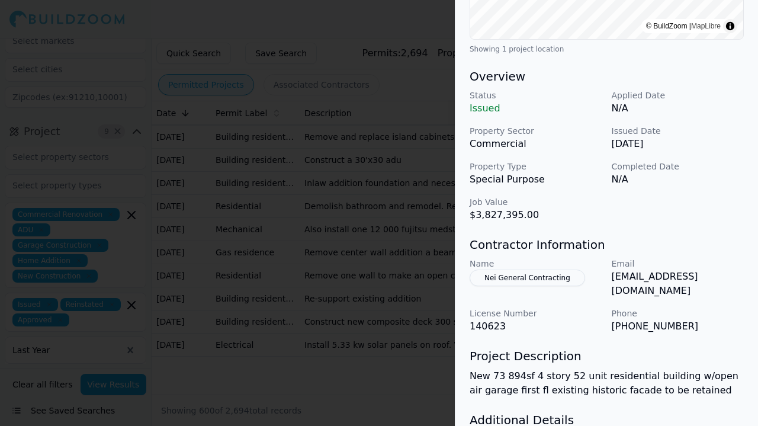
scroll to position [309, 0]
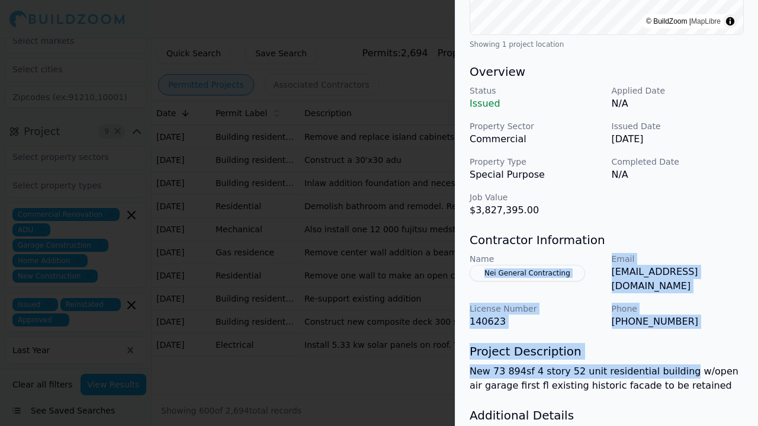
drag, startPoint x: 466, startPoint y: 267, endPoint x: 671, endPoint y: 356, distance: 223.8
click at [671, 356] on div "HVAC New Construction Residential Project Location © BuildZoom | MapLibre Showi…" at bounding box center [607, 123] width 303 height 762
click at [418, 265] on div at bounding box center [379, 213] width 758 height 426
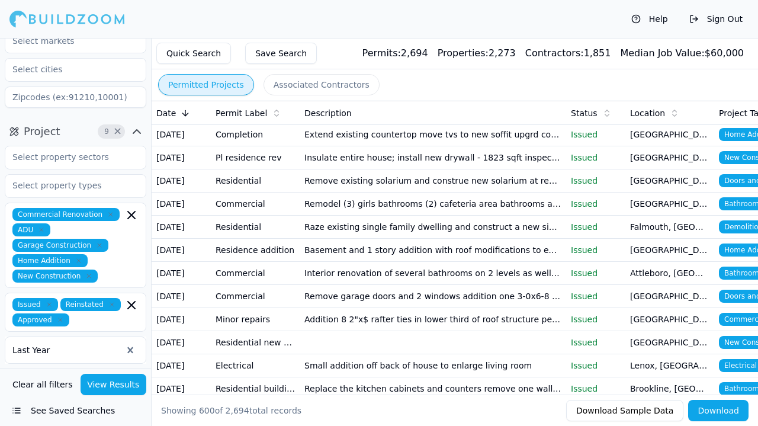
scroll to position [13307, 0]
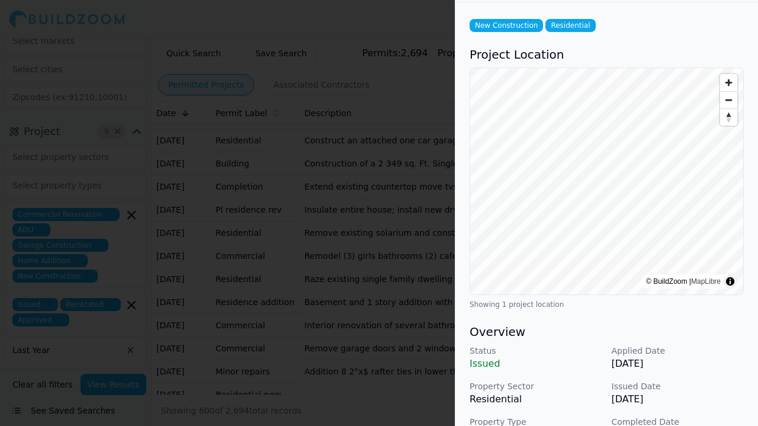
scroll to position [0, 0]
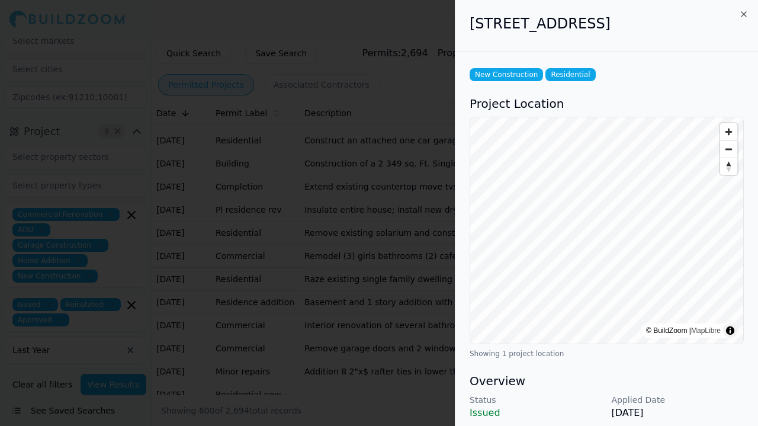
drag, startPoint x: 469, startPoint y: 20, endPoint x: 625, endPoint y: 20, distance: 155.8
click at [625, 20] on div "124 Mechanic St, Upton, MA, 01568" at bounding box center [607, 26] width 303 height 52
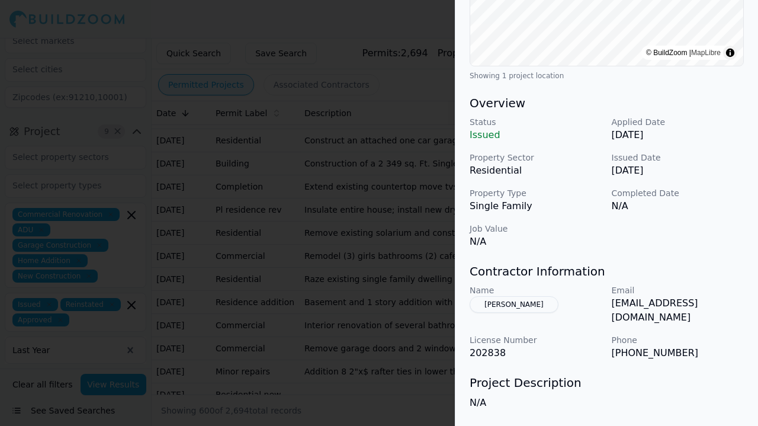
scroll to position [281, 0]
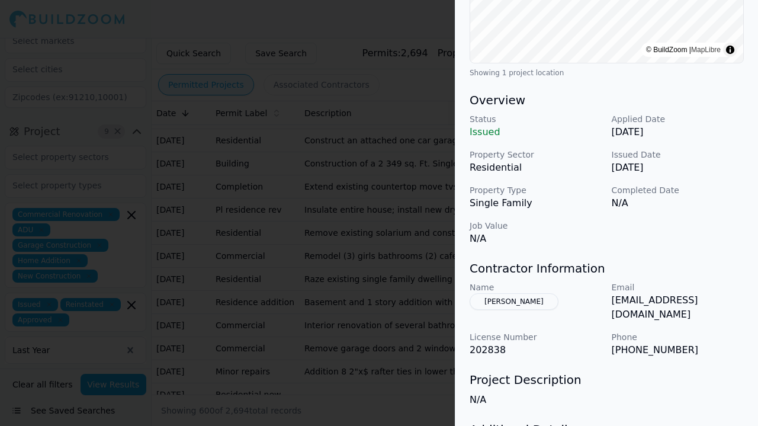
click at [473, 299] on button "Andrew Anderson" at bounding box center [514, 301] width 89 height 17
drag, startPoint x: 571, startPoint y: 305, endPoint x: 703, endPoint y: 362, distance: 143.9
click at [665, 320] on div "New Construction Residential Project Location © BuildZoom | MapLibre Showing 1 …" at bounding box center [607, 145] width 303 height 748
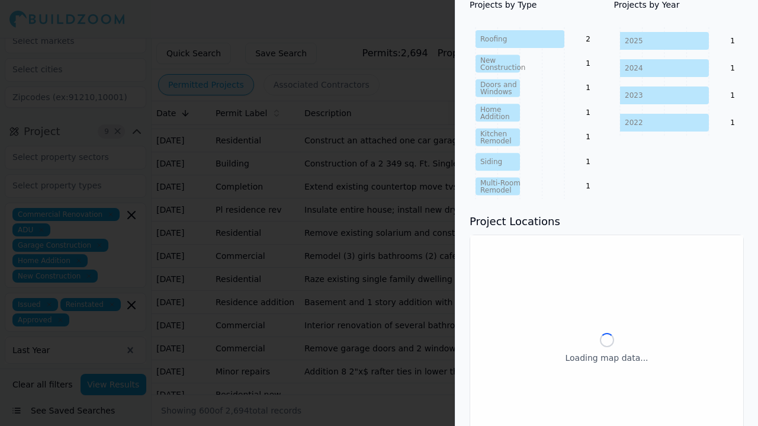
scroll to position [309, 0]
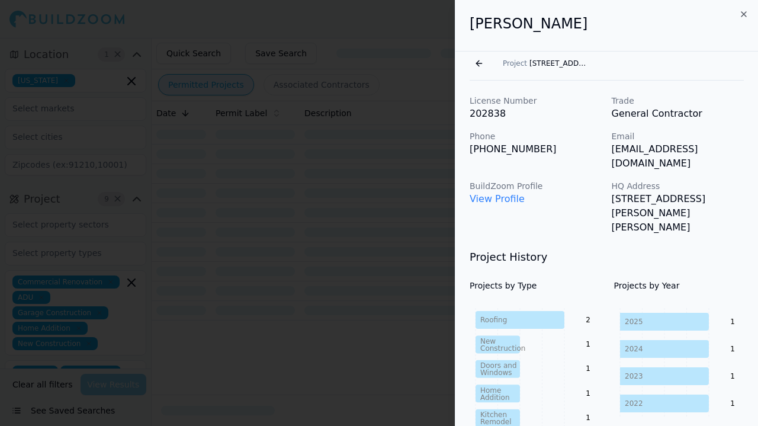
click at [478, 66] on button "Go back" at bounding box center [479, 63] width 19 height 19
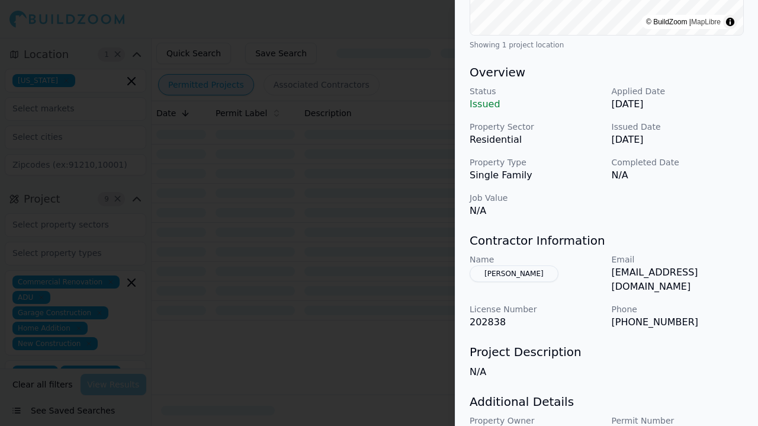
scroll to position [310, 0]
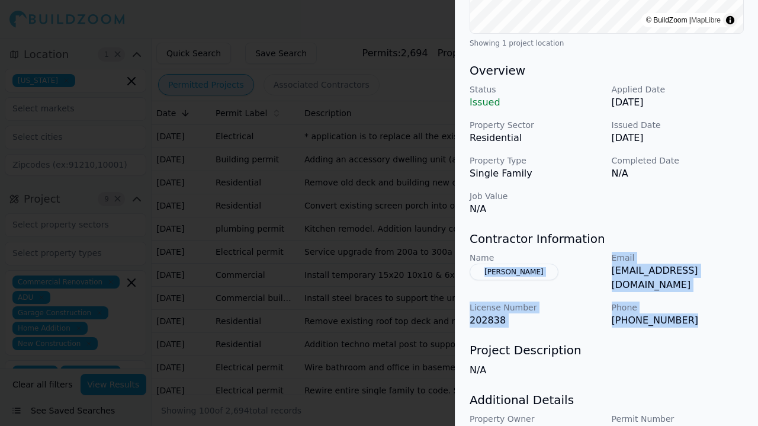
drag, startPoint x: 465, startPoint y: 275, endPoint x: 689, endPoint y: 313, distance: 227.3
click at [689, 313] on div "New Construction Residential Project Location © BuildZoom | MapLibre Showing 1 …" at bounding box center [607, 115] width 303 height 748
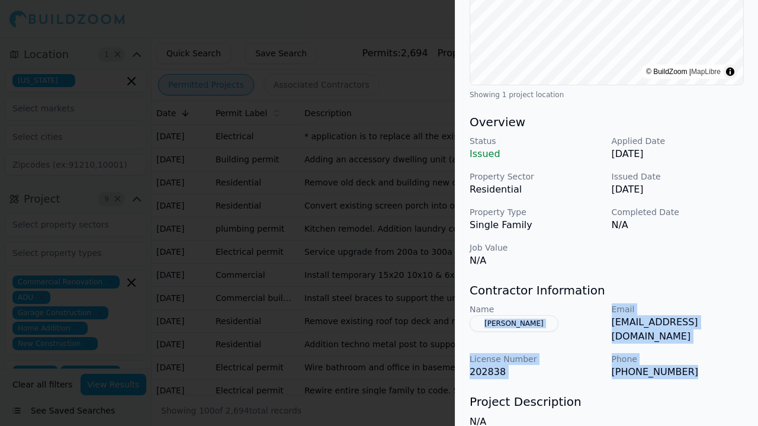
scroll to position [258, 0]
click at [587, 366] on p "202838" at bounding box center [536, 373] width 133 height 14
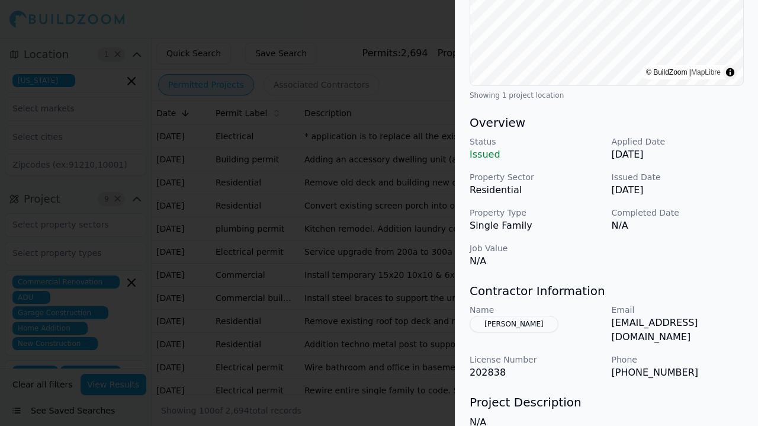
click at [314, 309] on div at bounding box center [379, 213] width 758 height 426
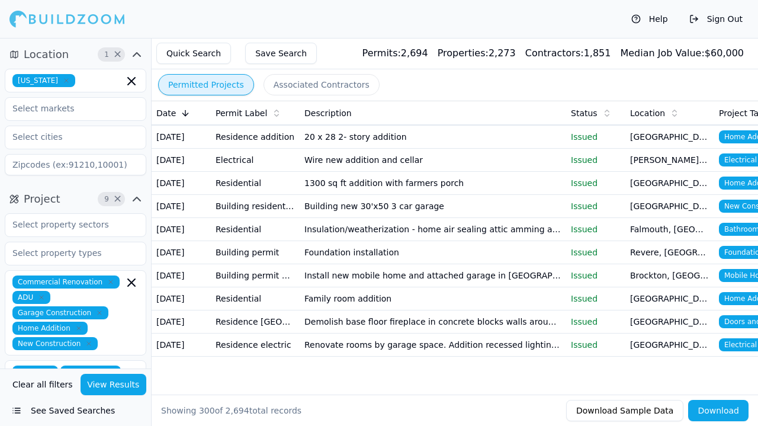
scroll to position [6726, 0]
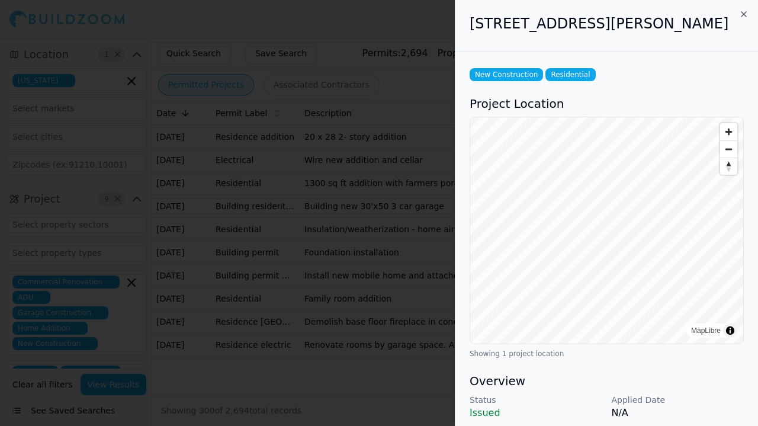
click at [377, 363] on div at bounding box center [379, 213] width 758 height 426
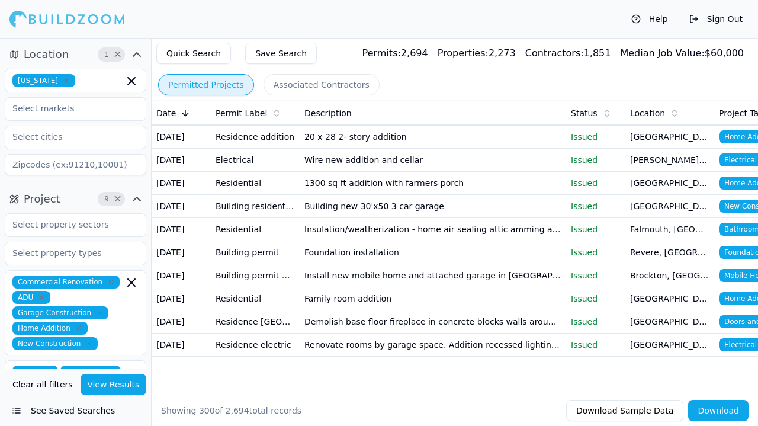
scroll to position [7692, 0]
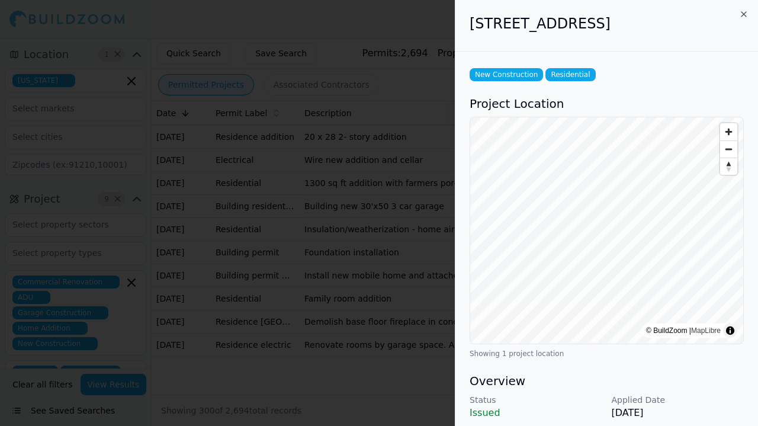
click at [398, 340] on div at bounding box center [379, 213] width 758 height 426
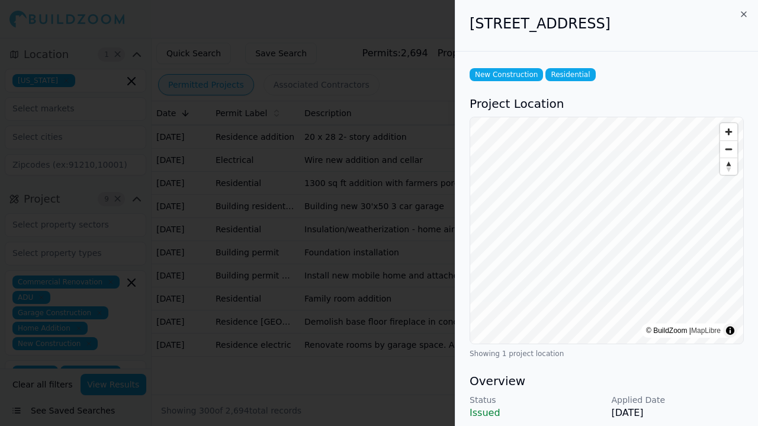
drag, startPoint x: 472, startPoint y: 24, endPoint x: 646, endPoint y: 28, distance: 174.8
click at [646, 28] on h2 "7 W End Ave, Westborough, MA, 01581" at bounding box center [607, 23] width 274 height 19
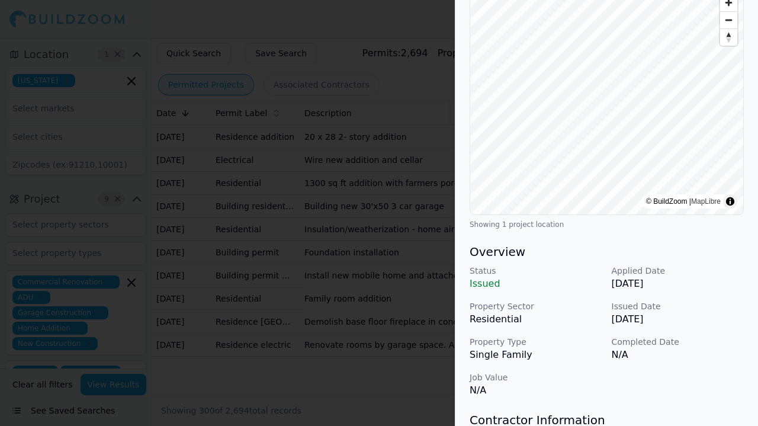
scroll to position [0, 0]
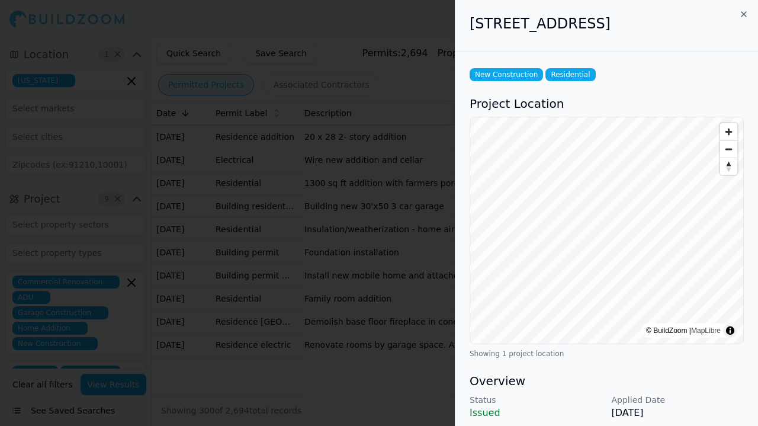
click at [378, 258] on div at bounding box center [379, 213] width 758 height 426
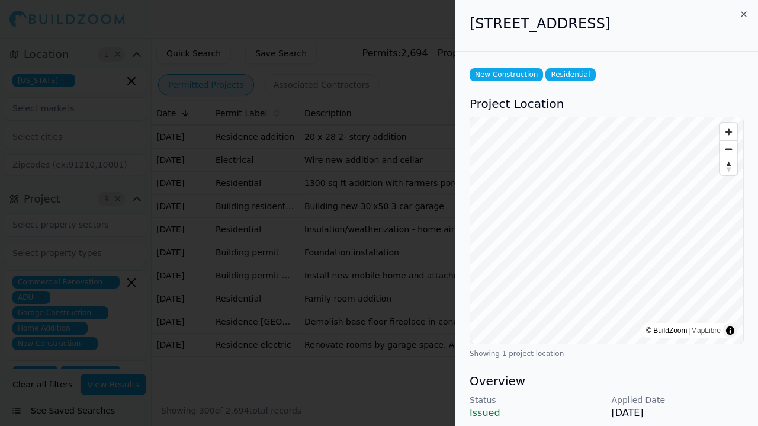
click at [410, 284] on div at bounding box center [379, 213] width 758 height 426
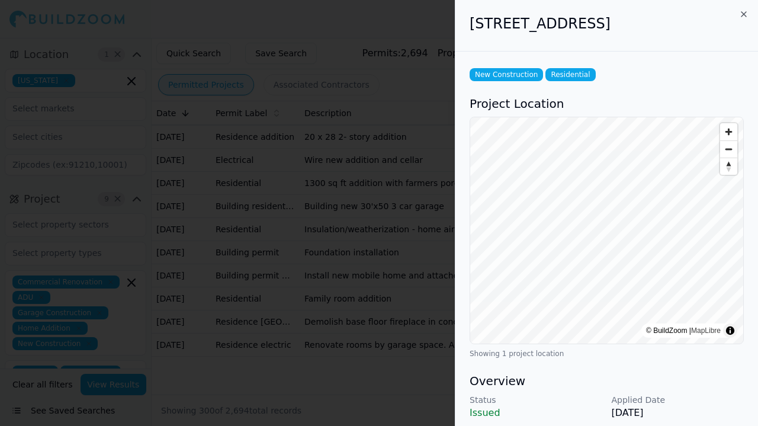
drag, startPoint x: 472, startPoint y: 23, endPoint x: 645, endPoint y: 25, distance: 173.6
click at [645, 25] on h2 "7 W End Ave, Westborough, MA, 01581" at bounding box center [607, 23] width 274 height 19
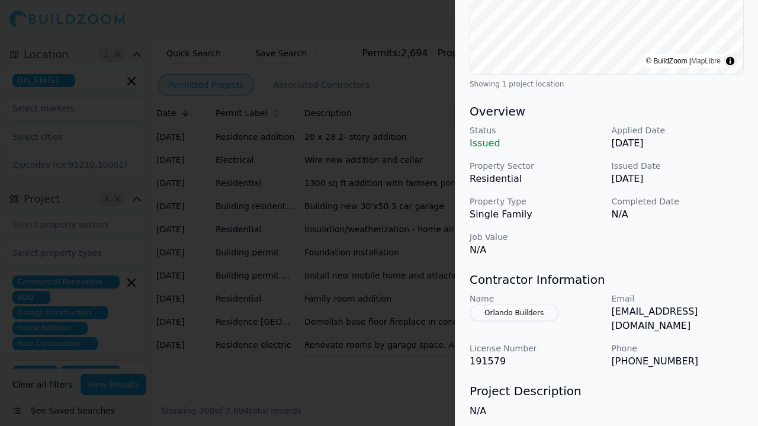
scroll to position [270, 0]
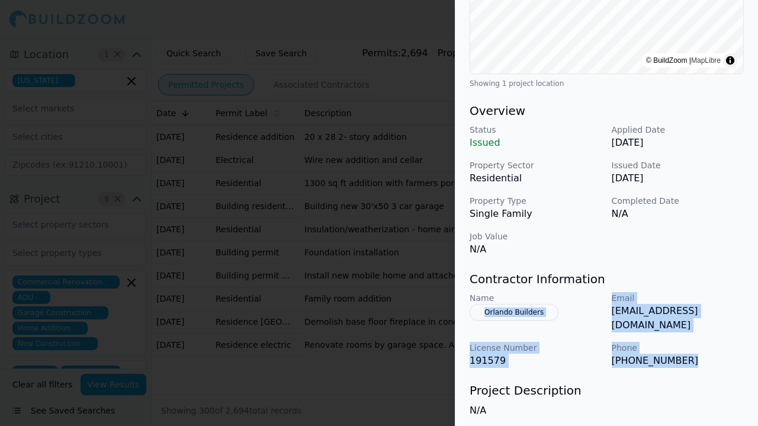
drag, startPoint x: 462, startPoint y: 306, endPoint x: 703, endPoint y: 351, distance: 245.3
click at [703, 351] on div "New Construction Residential Project Location © BuildZoom | MapLibre Showing 1 …" at bounding box center [607, 169] width 303 height 776
